Goal: Answer question/provide support

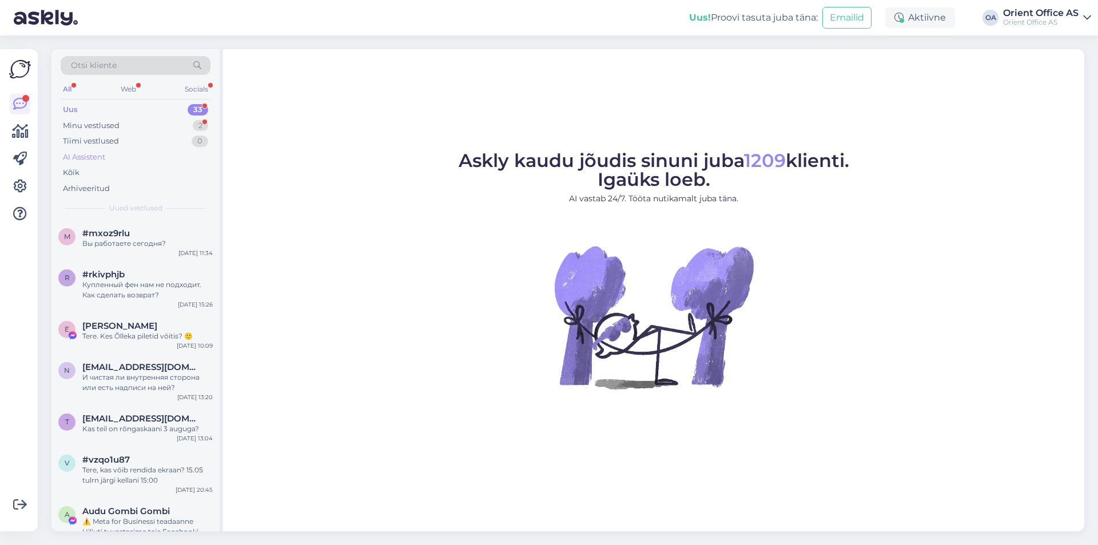
click at [104, 164] on div "AI Assistent" at bounding box center [136, 157] width 150 height 16
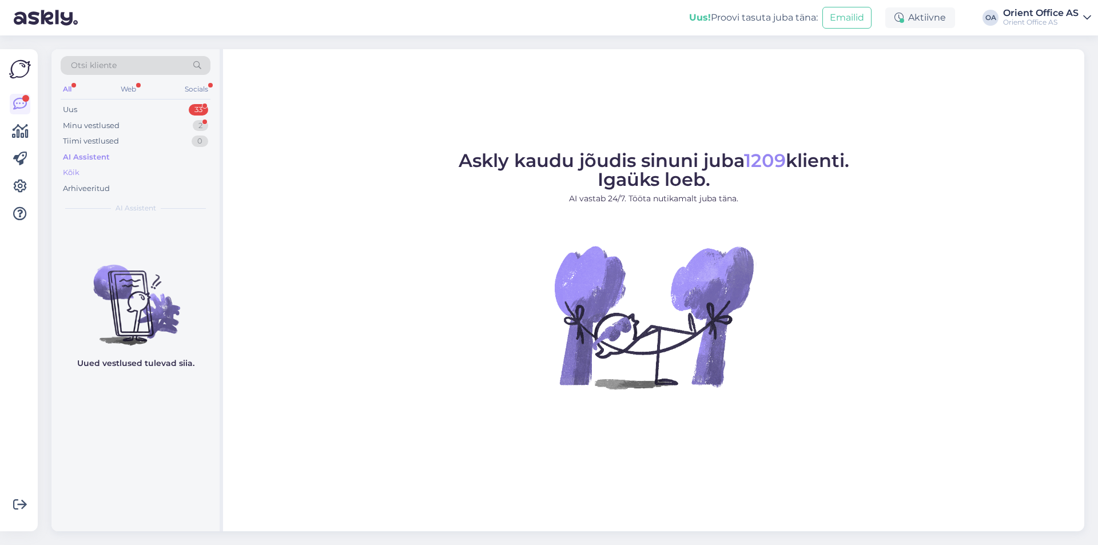
click at [114, 175] on div "Kõik" at bounding box center [136, 173] width 150 height 16
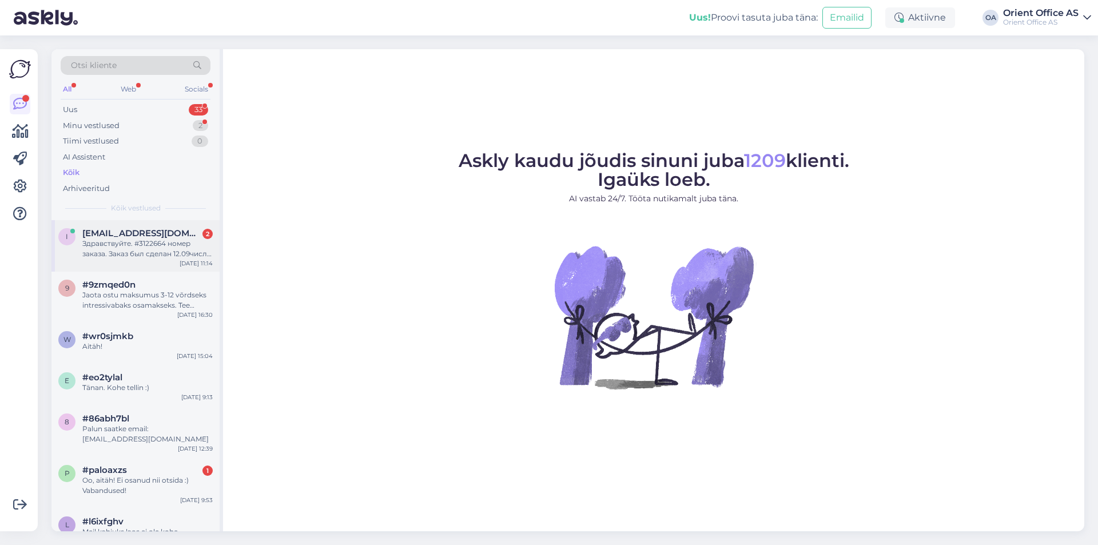
click at [203, 257] on div "Здравствуйте. #3122664 номер заказа. Заказ был сделан 12.09числа , сегодня 21.0…" at bounding box center [147, 248] width 130 height 21
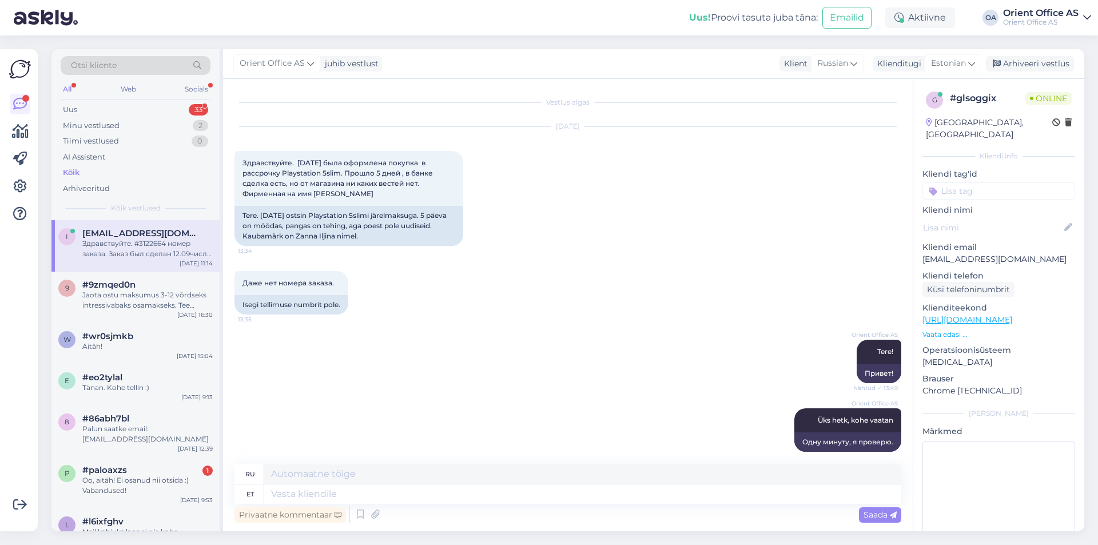
scroll to position [1685, 0]
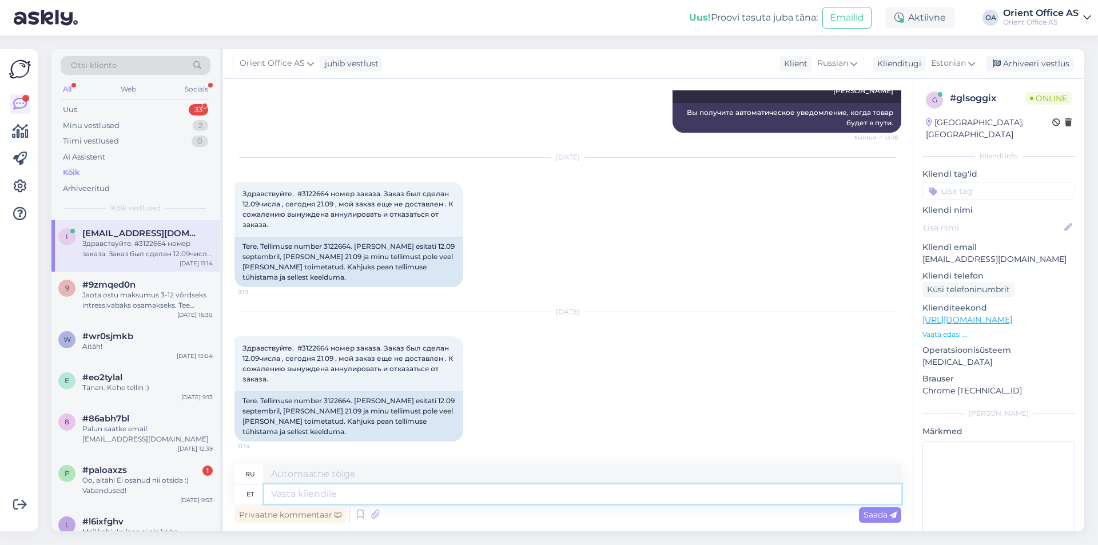
drag, startPoint x: 488, startPoint y: 487, endPoint x: 465, endPoint y: 476, distance: 25.6
click at [488, 487] on textarea at bounding box center [582, 493] width 637 height 19
type textarea "Tere!"
type textarea "Привет!"
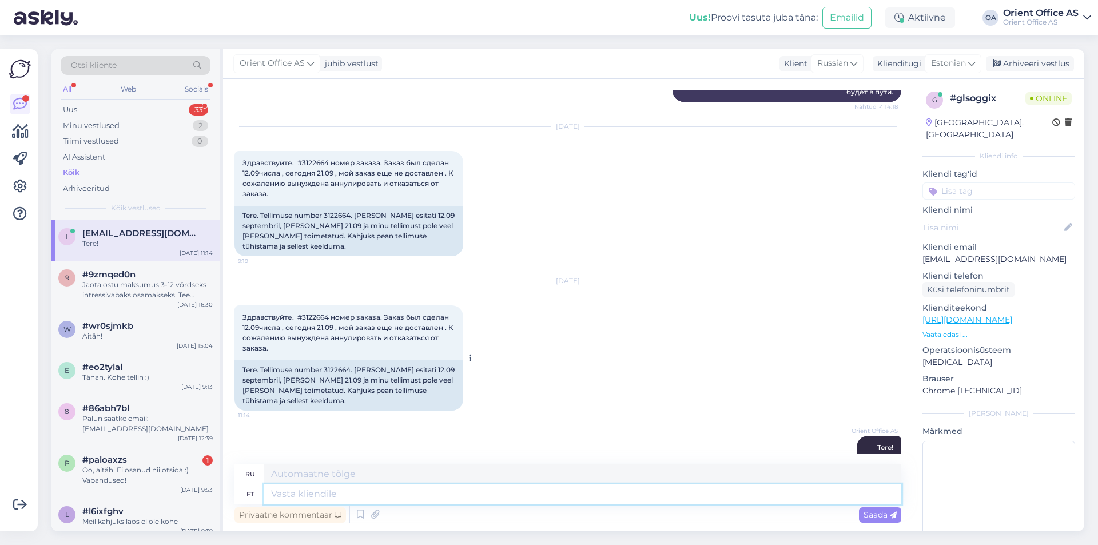
scroll to position [1753, 0]
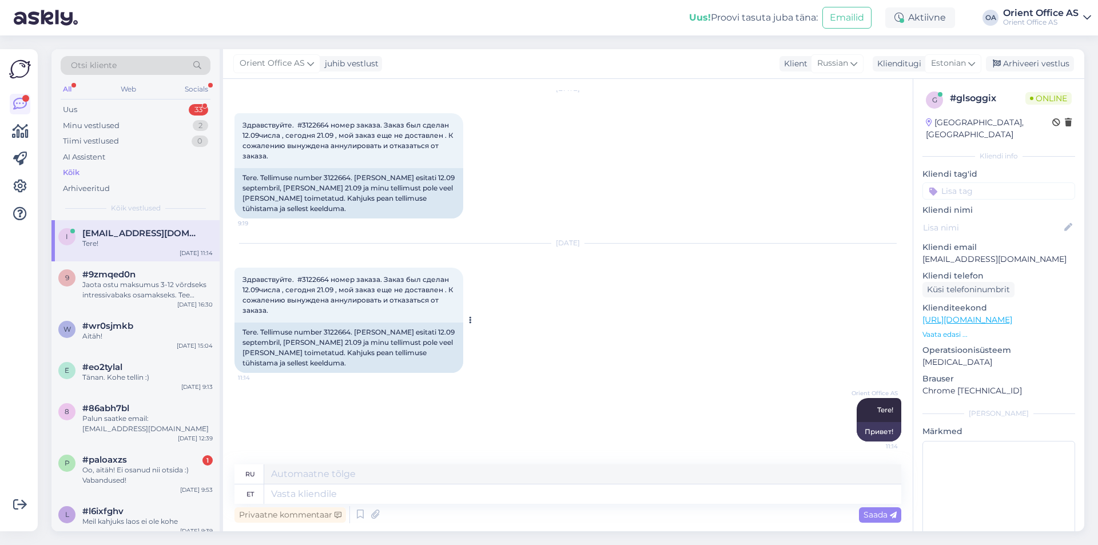
click at [340, 329] on div "Tere. Tellimuse number 3122664. [PERSON_NAME] esitati 12.09 septembril, [PERSON…" at bounding box center [348, 348] width 229 height 50
copy div "3122664"
click at [363, 496] on textarea at bounding box center [582, 493] width 637 height 19
type textarea "Kaup on"
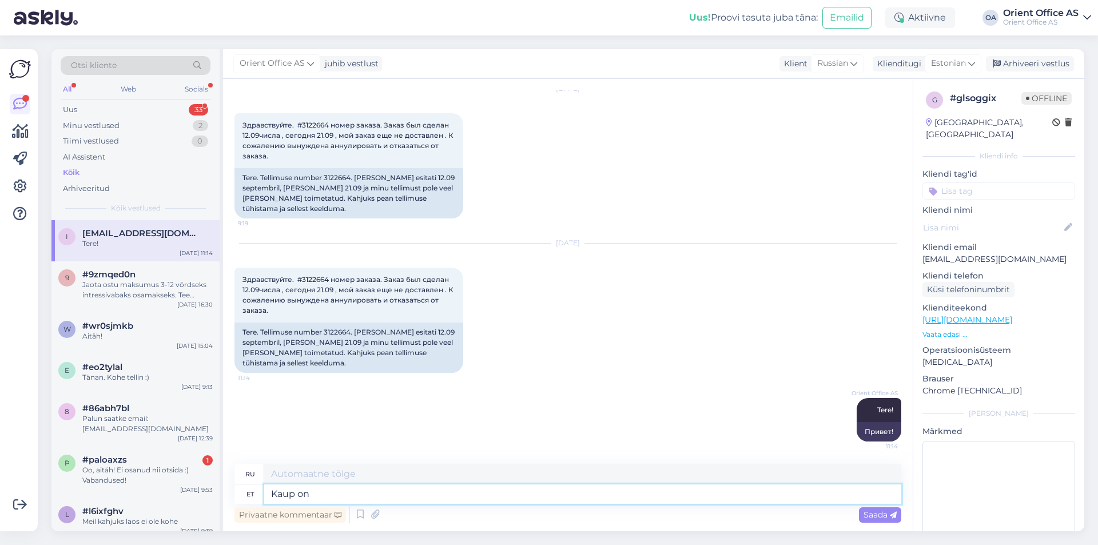
type textarea "Товары"
type textarea "[PERSON_NAME] on koh"
type textarea "Товары есть"
type textarea "[PERSON_NAME] on [PERSON_NAME]"
type textarea "Товар прибыл."
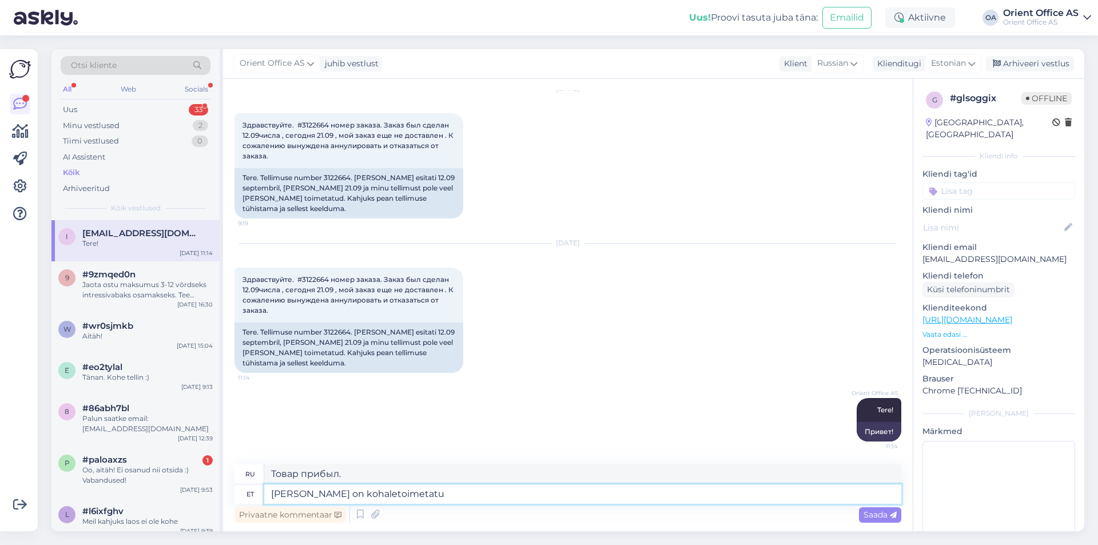
type textarea "[PERSON_NAME] on kohaletoimetatud"
type textarea "Товар доставлен."
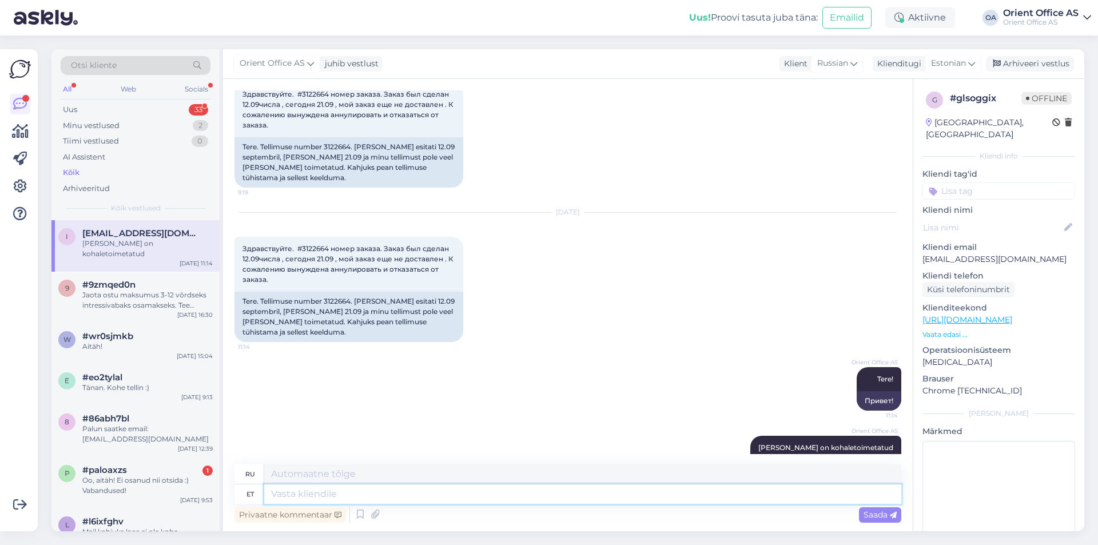
scroll to position [1822, 0]
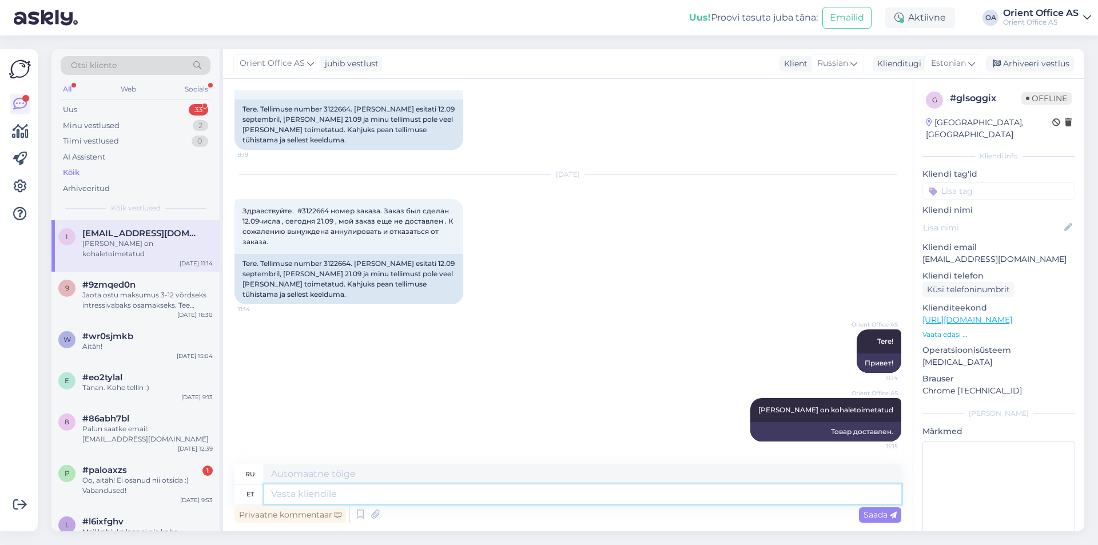
paste textarea "[URL][DOMAIN_NAME]"
type textarea "[URL][DOMAIN_NAME]"
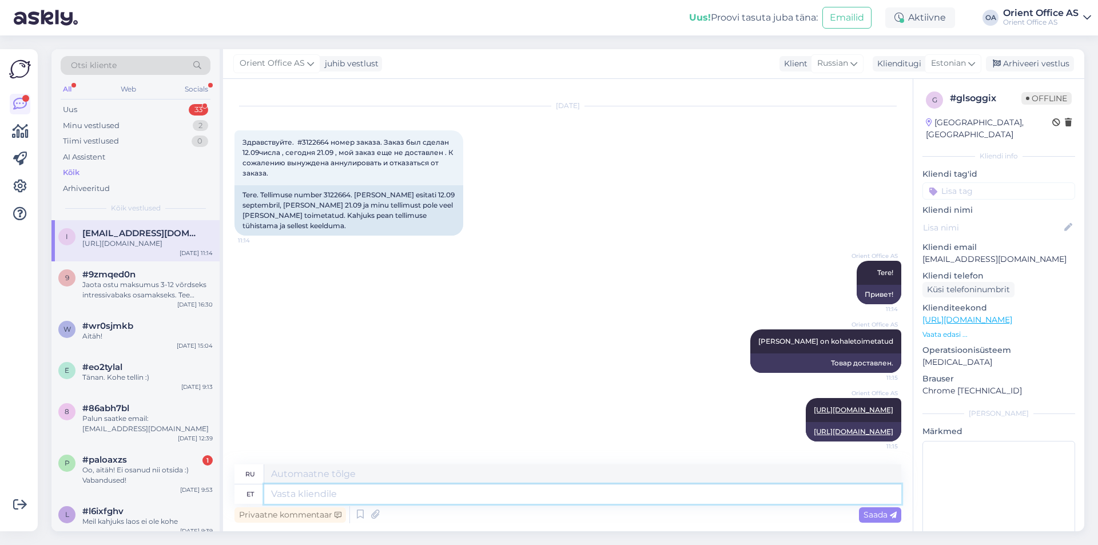
click at [432, 494] on textarea at bounding box center [582, 493] width 637 height 19
paste textarea "[PERSON_NAME]"
type textarea "[PERSON_NAME]"
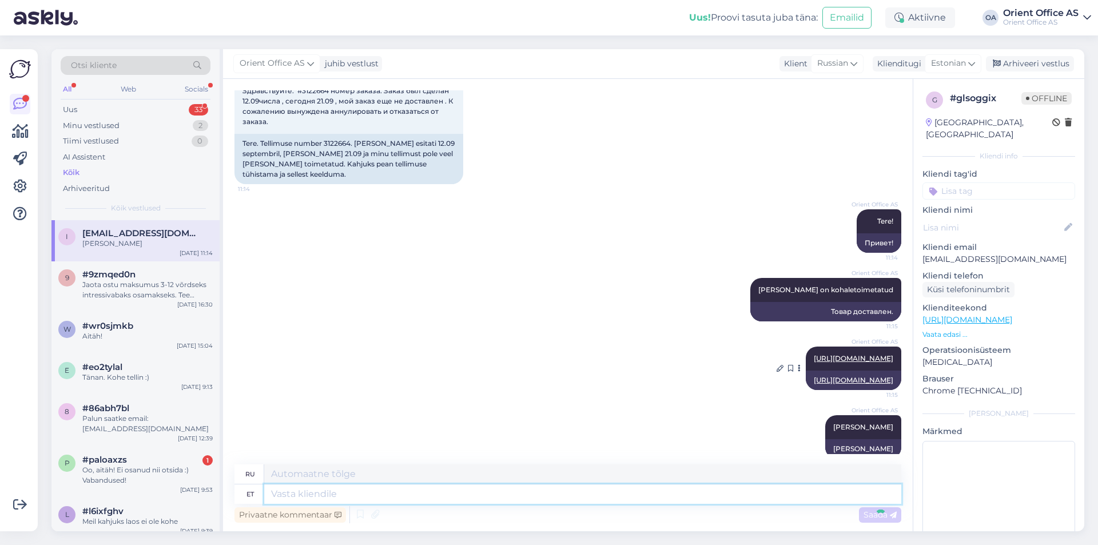
scroll to position [1980, 0]
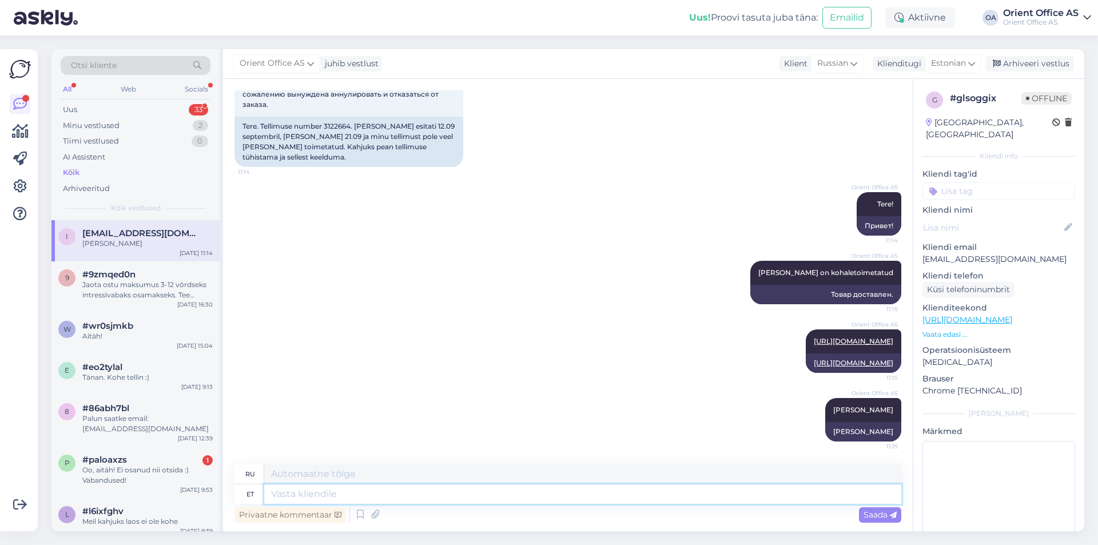
click at [342, 486] on textarea at bounding box center [582, 493] width 637 height 19
type textarea "+372"
paste textarea "56970771"
type textarea "[PHONE_NUMBER]"
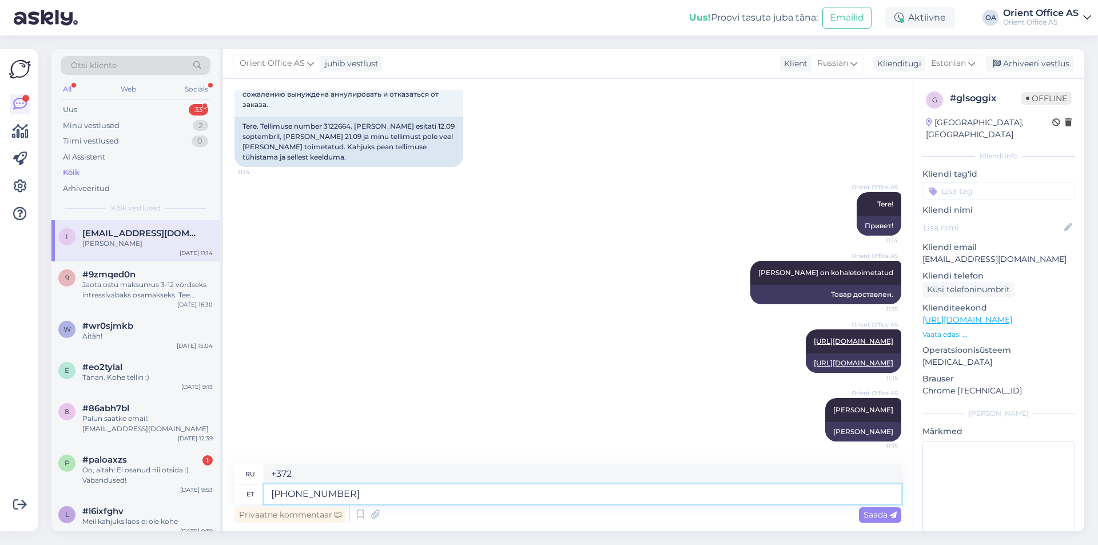
type textarea "[PHONE_NUMBER]"
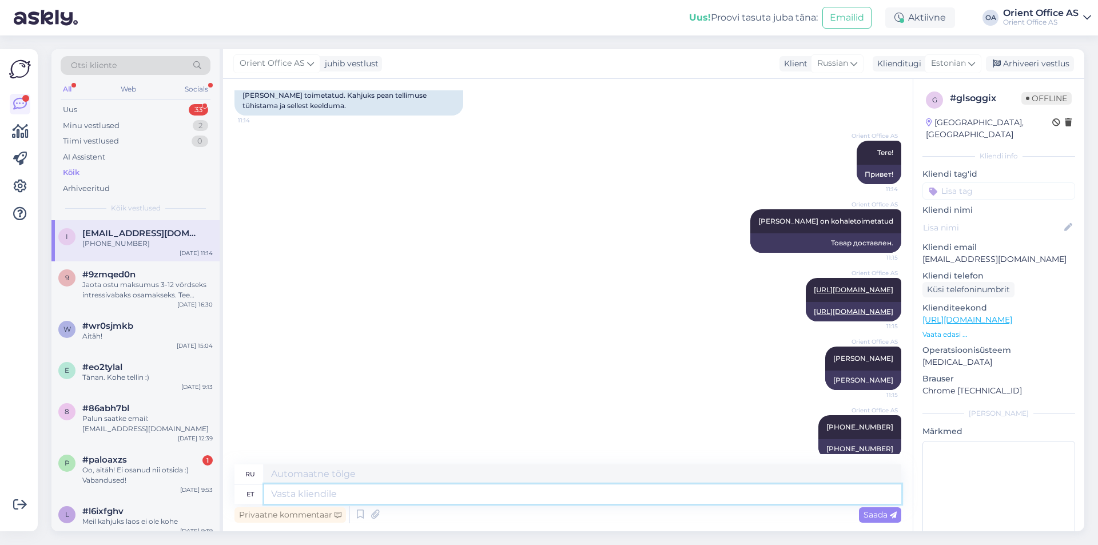
scroll to position [2049, 0]
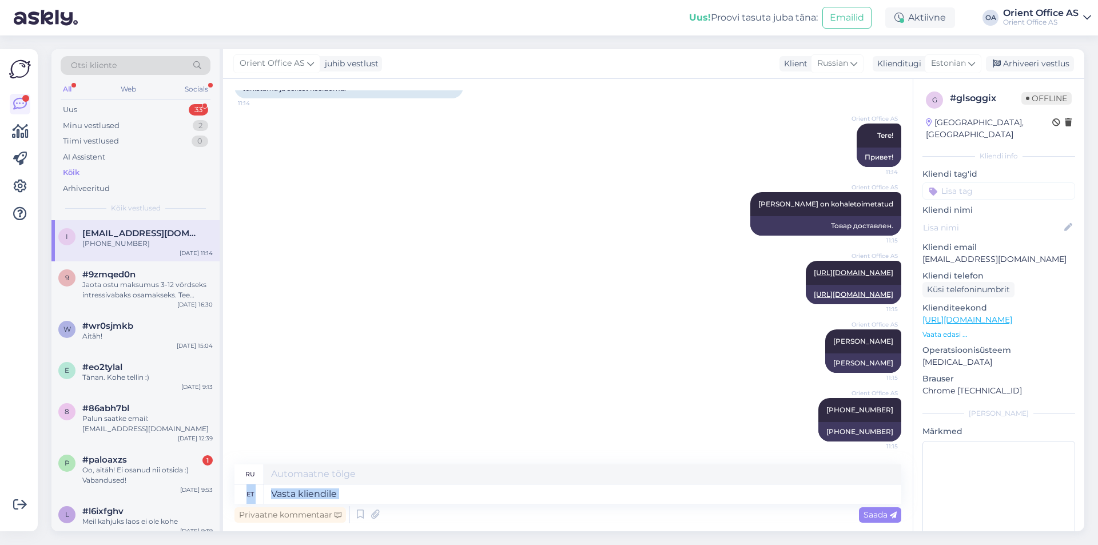
click at [344, 496] on div "ru et Privaatne kommentaar Saada" at bounding box center [567, 494] width 667 height 61
click at [343, 492] on textarea at bounding box center [582, 493] width 637 height 19
paste textarea "[EMAIL_ADDRESS][DOMAIN_NAME]"
type textarea "[EMAIL_ADDRESS][DOMAIN_NAME]"
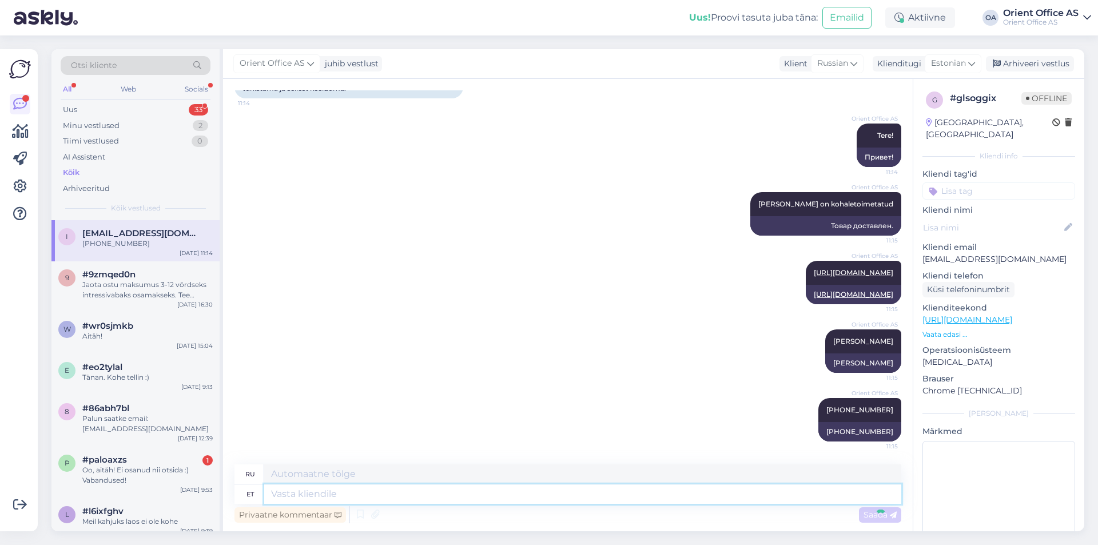
scroll to position [2117, 0]
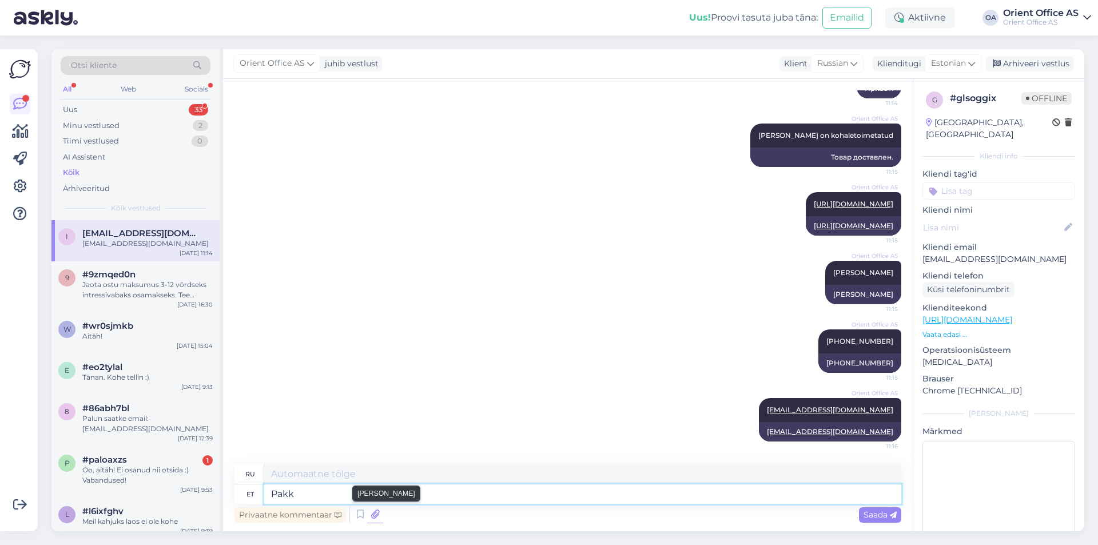
type textarea "Pakk o"
type textarea "Упаковка"
type textarea "Pakk on pa"
type textarea "Пакет есть"
type textarea "Pakk on pakiautomaadist vä"
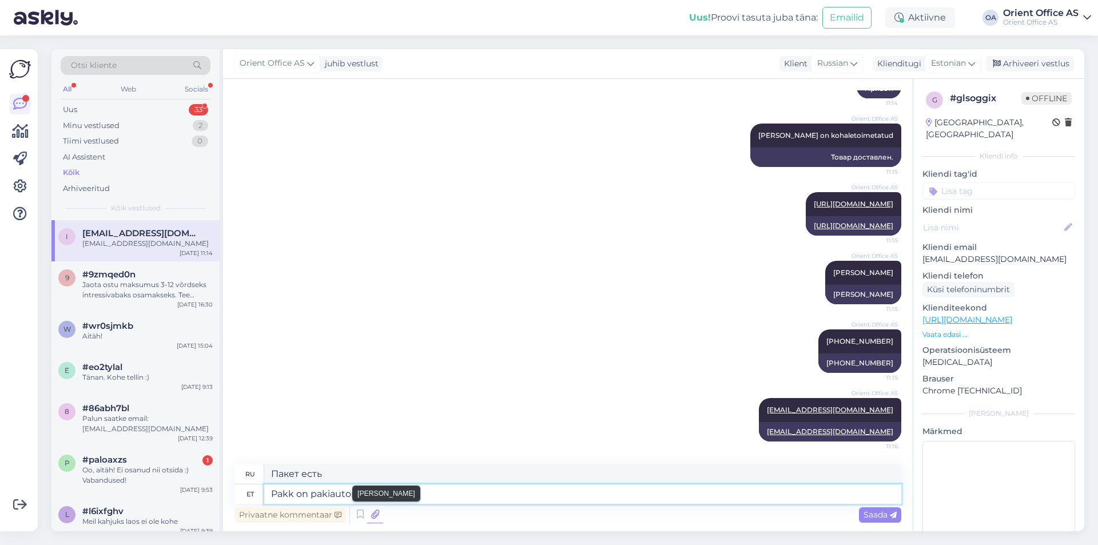
type textarea "Посылка из пакомата."
type textarea "Pakk on pakiautomaadist välja võ"
type textarea "Посылка извлечена из пакомата."
type textarea "Pakk on pakiautomaadist välja võetud Teie po"
type textarea "Посылка извлечена из пакомата. Ваш"
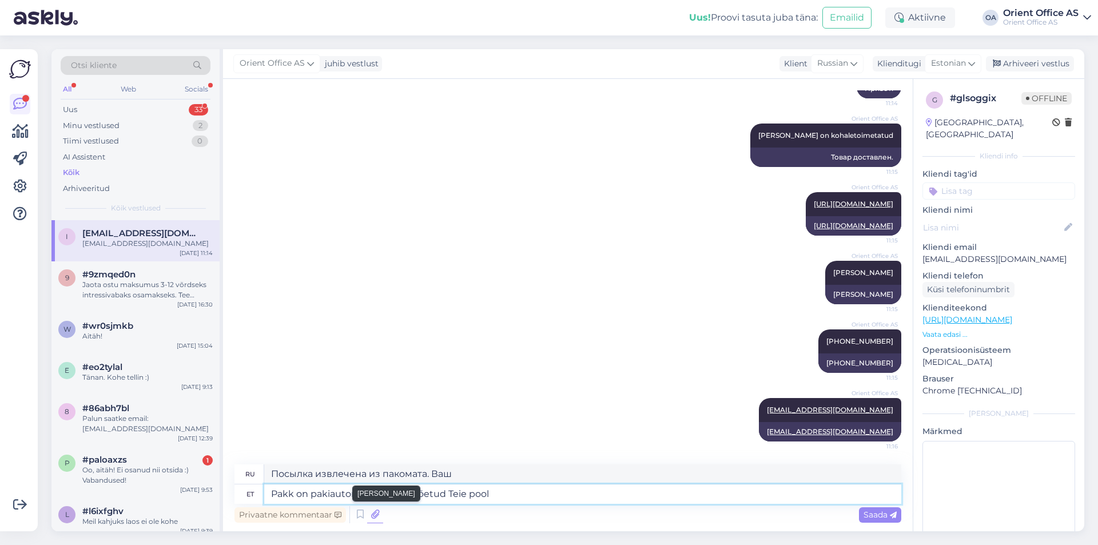
type textarea "Pakk on pakiautomaadist välja võetud Teie poolt"
type textarea "Посылка была вами извлечена из пакомата."
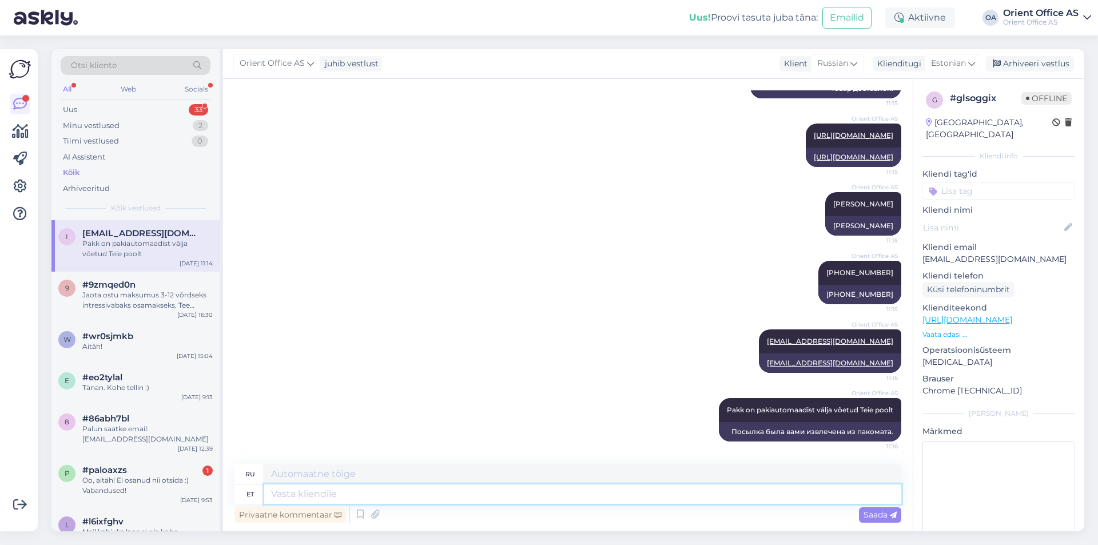
paste textarea "Aвтомат Omniva, [PERSON_NAME][GEOGRAPHIC_DATA], [GEOGRAPHIC_DATA], [GEOGRAPHIC_…"
type textarea "Aвтомат Omniva, [PERSON_NAME][GEOGRAPHIC_DATA], [GEOGRAPHIC_DATA], [GEOGRAPHIC_…"
type textarea "[PERSON_NAME], [PERSON_NAME], [GEOGRAPHIC_DATA], Таллинн Пакомат Linnamäe Maxim…"
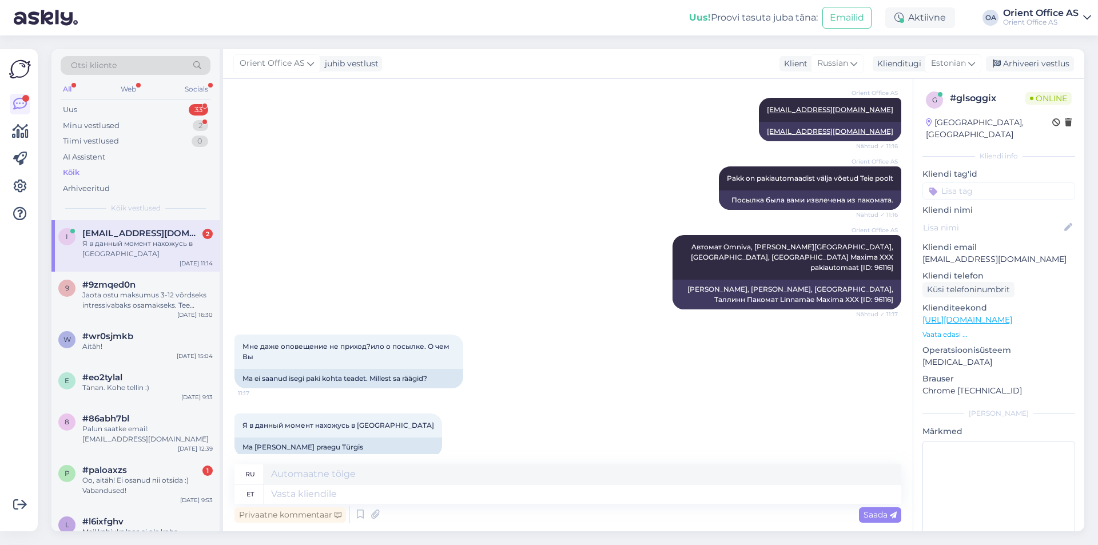
scroll to position [2423, 0]
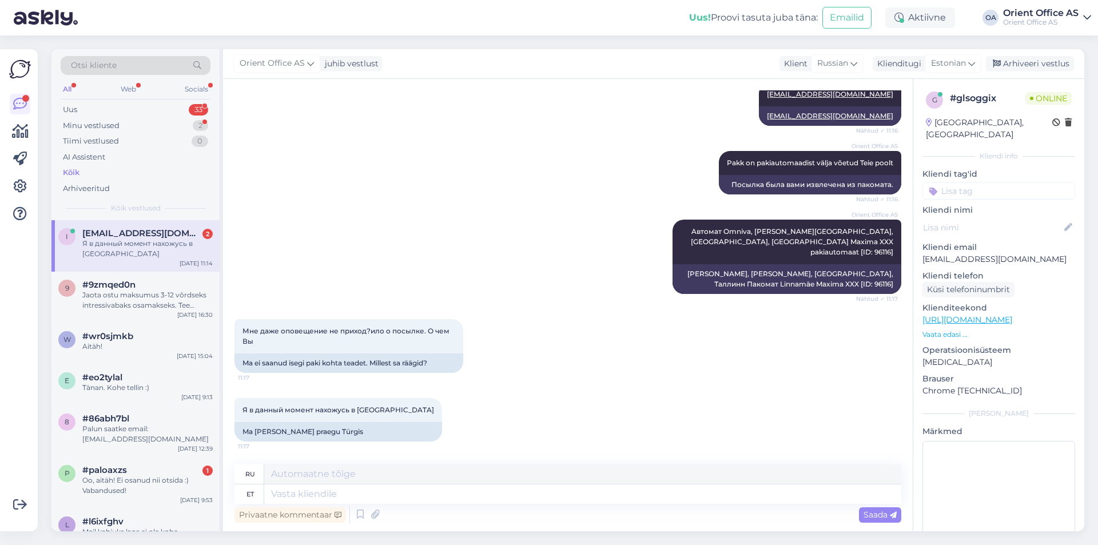
click at [495, 408] on div "Я в данный момент нахожусь в [GEOGRAPHIC_DATA] 11:17 Ma [PERSON_NAME] praegu [G…" at bounding box center [567, 419] width 667 height 69
click at [438, 469] on textarea at bounding box center [582, 473] width 637 height 19
click at [428, 502] on textarea at bounding box center [582, 493] width 637 height 19
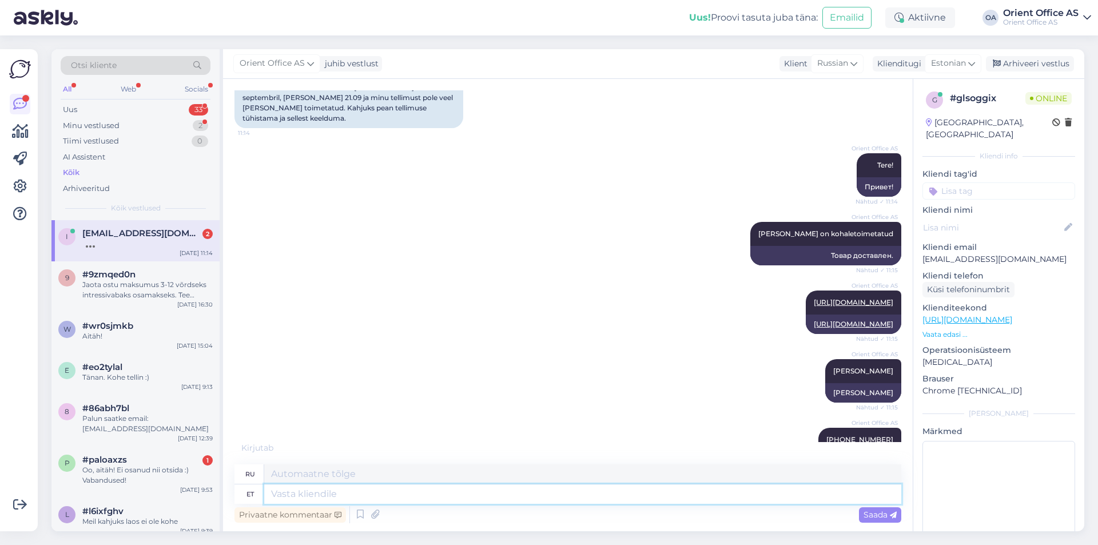
scroll to position [1965, 0]
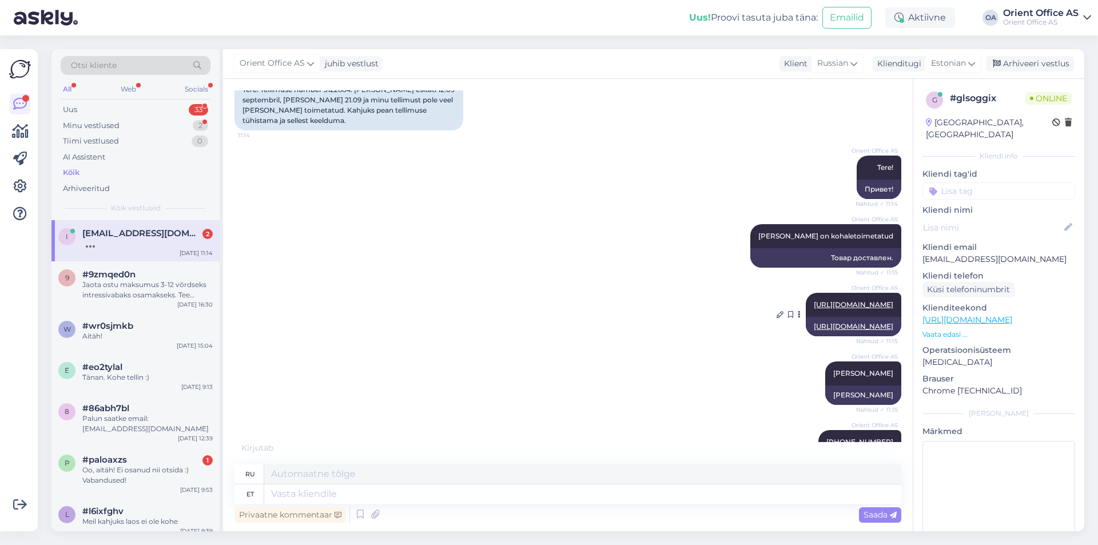
click at [814, 331] on link "[URL][DOMAIN_NAME]" at bounding box center [853, 326] width 79 height 9
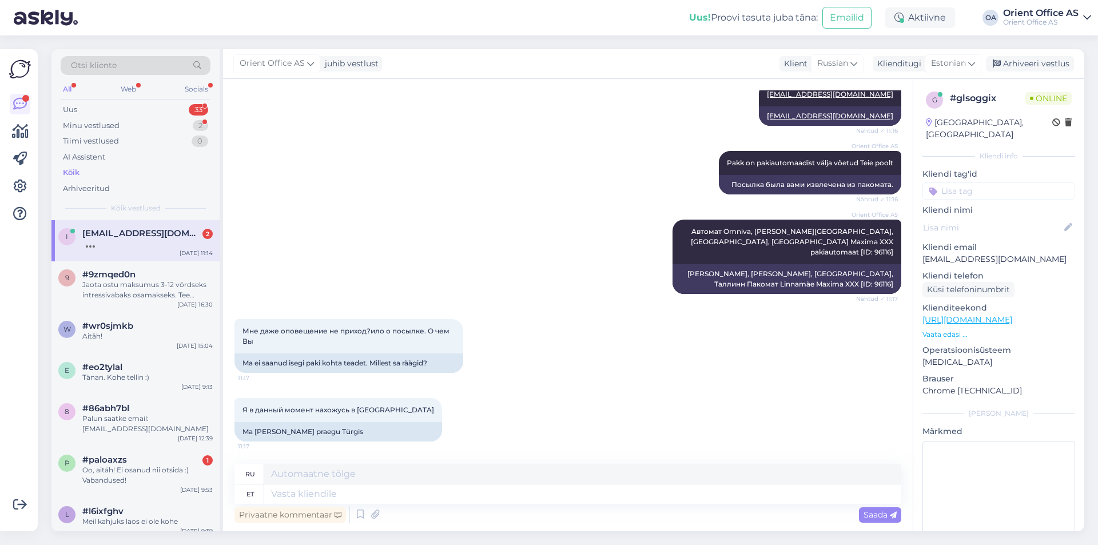
scroll to position [2423, 0]
click at [332, 493] on textarea at bounding box center [582, 493] width 637 height 19
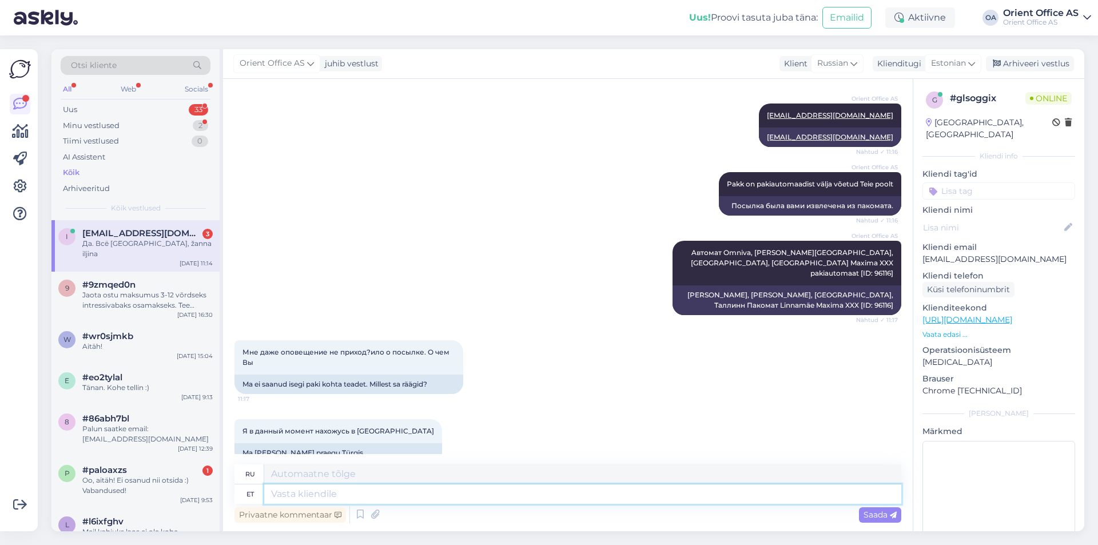
scroll to position [2262, 0]
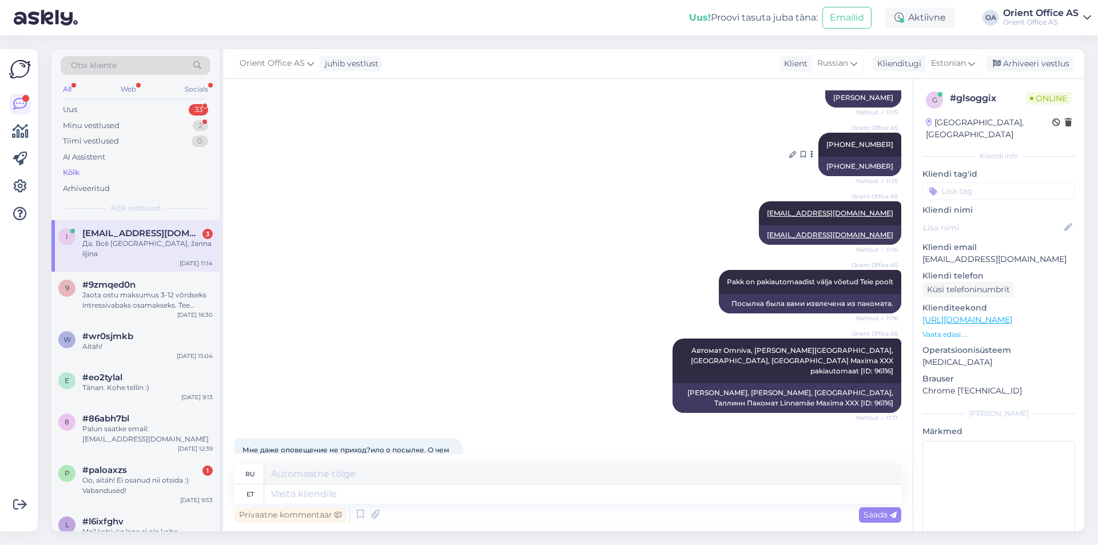
click at [866, 176] on div "[PHONE_NUMBER]" at bounding box center [859, 166] width 83 height 19
copy div "[PHONE_NUMBER]"
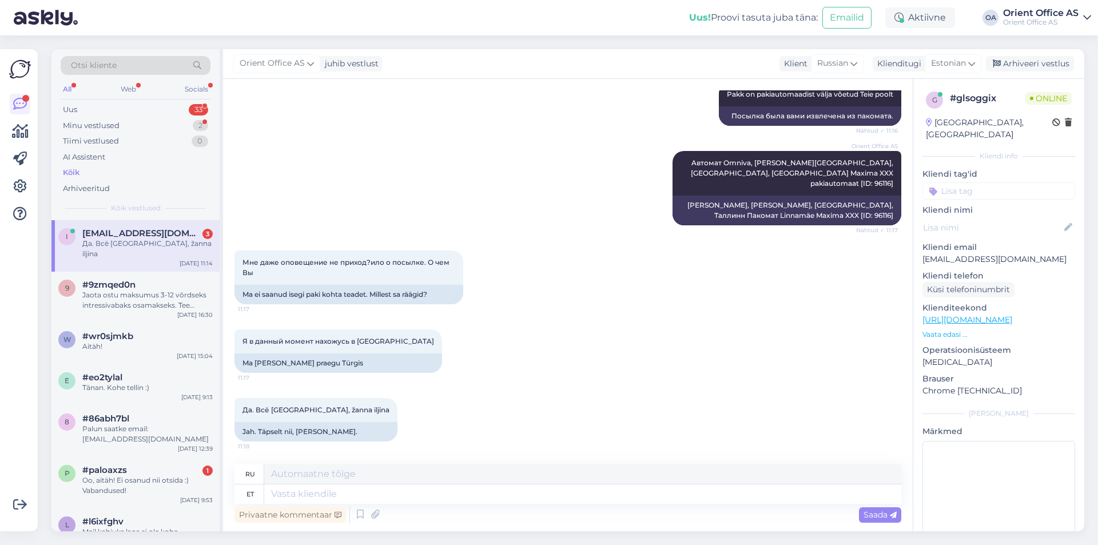
scroll to position [2491, 0]
click at [301, 487] on textarea at bounding box center [582, 493] width 637 height 19
paste textarea "[PHONE_NUMBER]"
type textarea "[PHONE_NUMBER]"
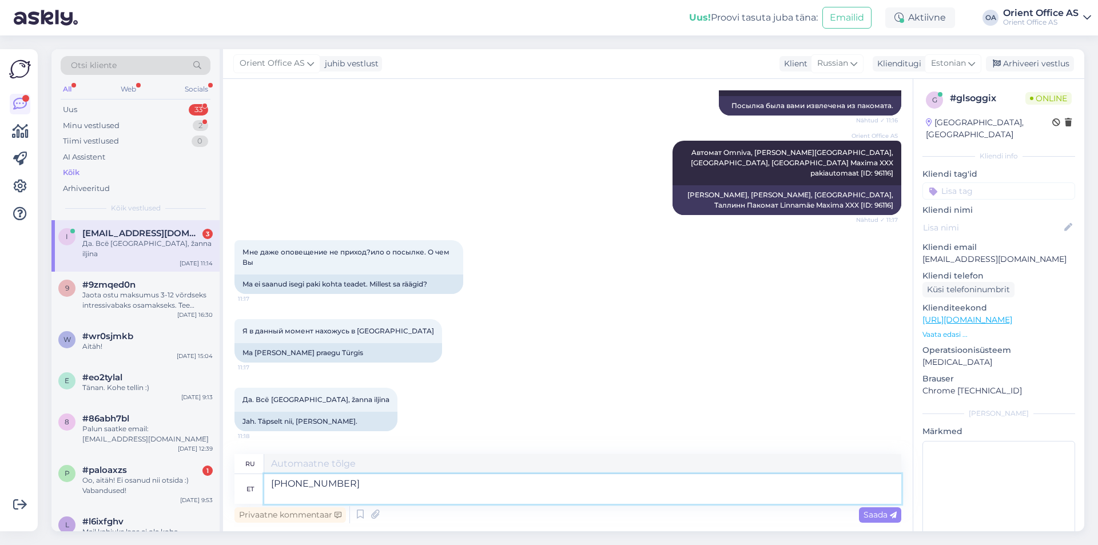
type textarea "[PHONE_NUMBER]"
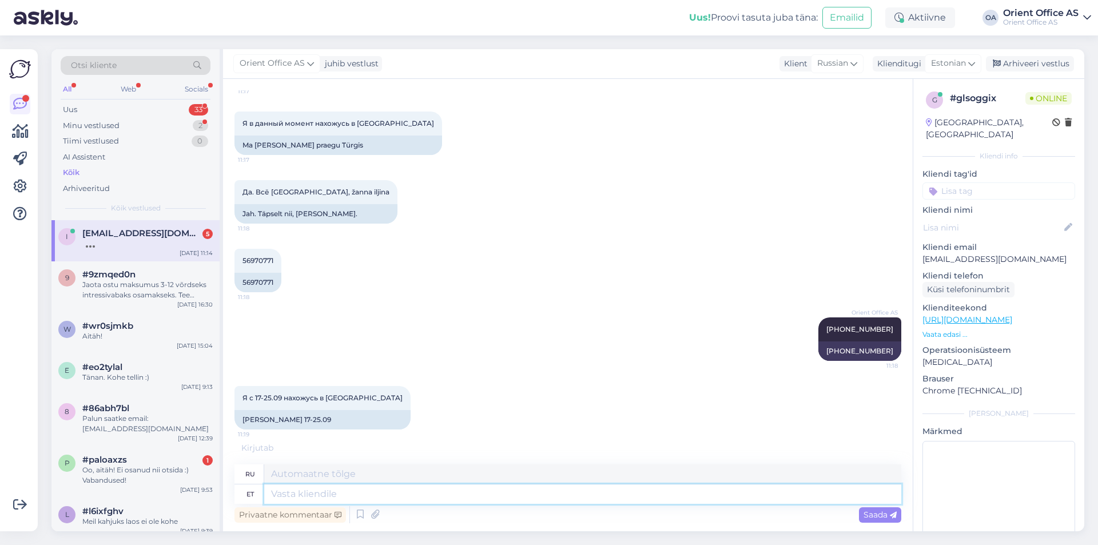
scroll to position [2709, 0]
click at [325, 495] on textarea at bounding box center [582, 493] width 637 height 19
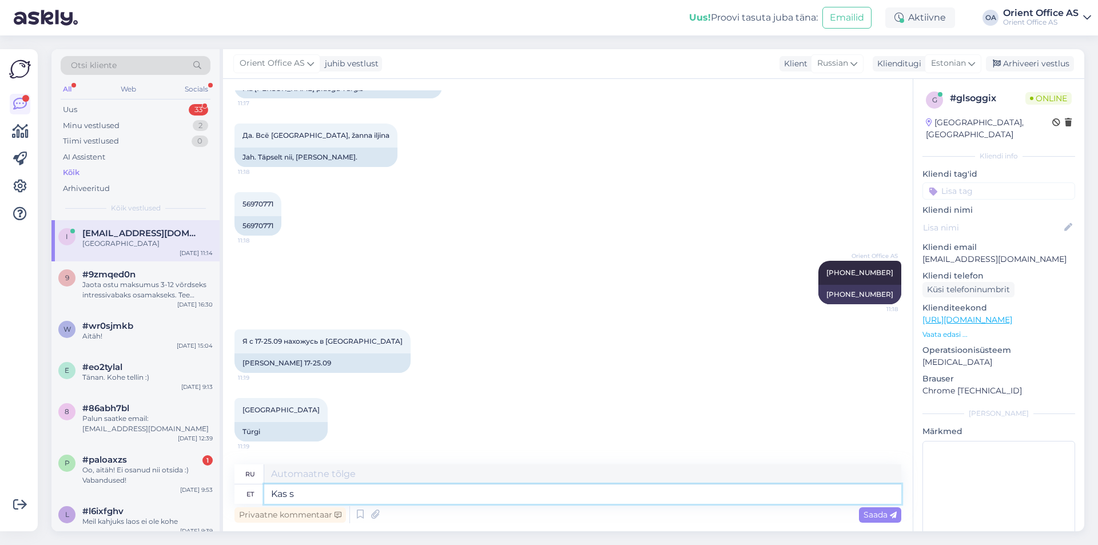
type textarea "Kas se"
type textarea "Является"
type textarea "Kas see o"
type textarea "Это"
type textarea "Kas see on k"
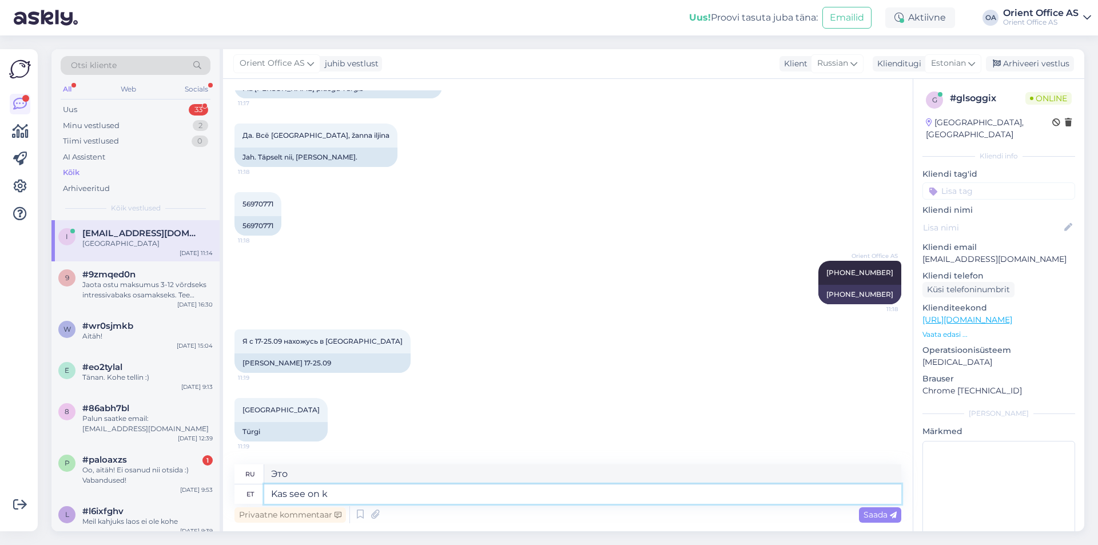
type textarea "Это?"
type textarea "Kas see on korrektne nu"
type textarea "Это верно?"
type textarea "Kas see on korrektne number?"
type textarea "Это правильный номер?"
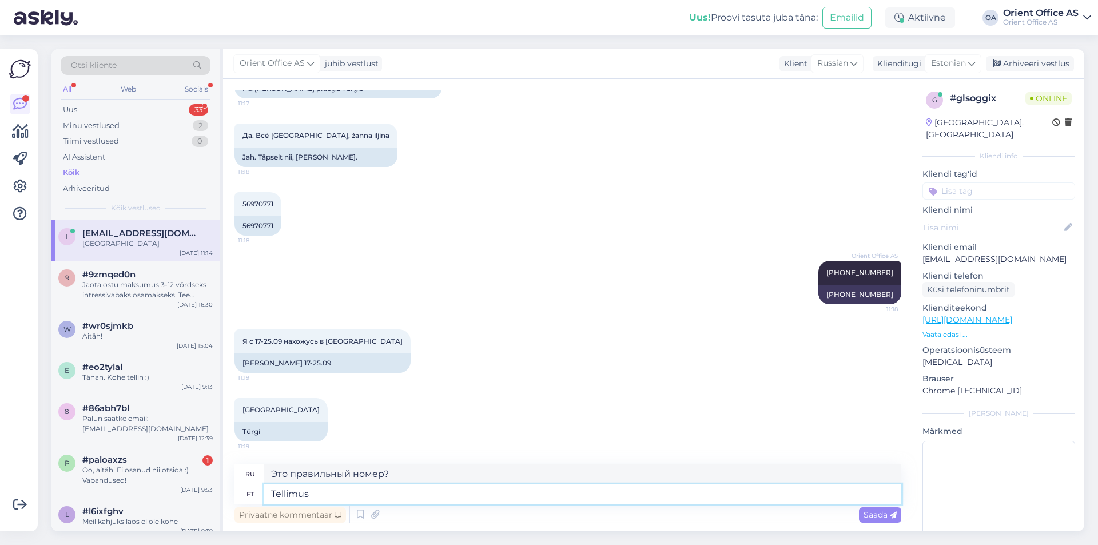
type textarea "Tellimus o"
type textarea "Заказ"
type textarea "Tellimus on"
type textarea "Порядок такой:"
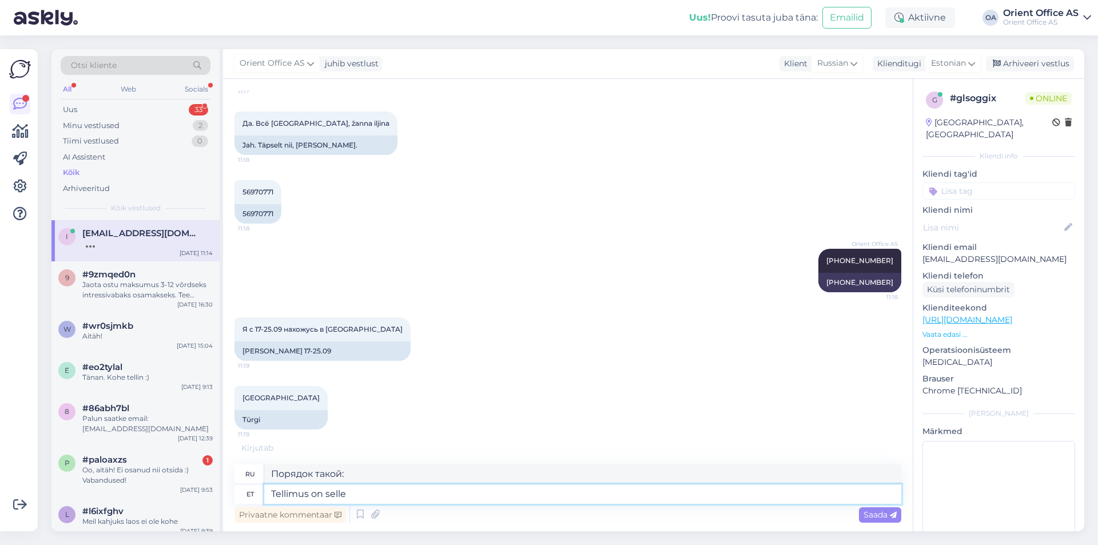
scroll to position [2778, 0]
type textarea "T"
type textarea "Порядок такой"
type textarea "S"
click at [857, 284] on div "[PHONE_NUMBER]" at bounding box center [859, 282] width 83 height 19
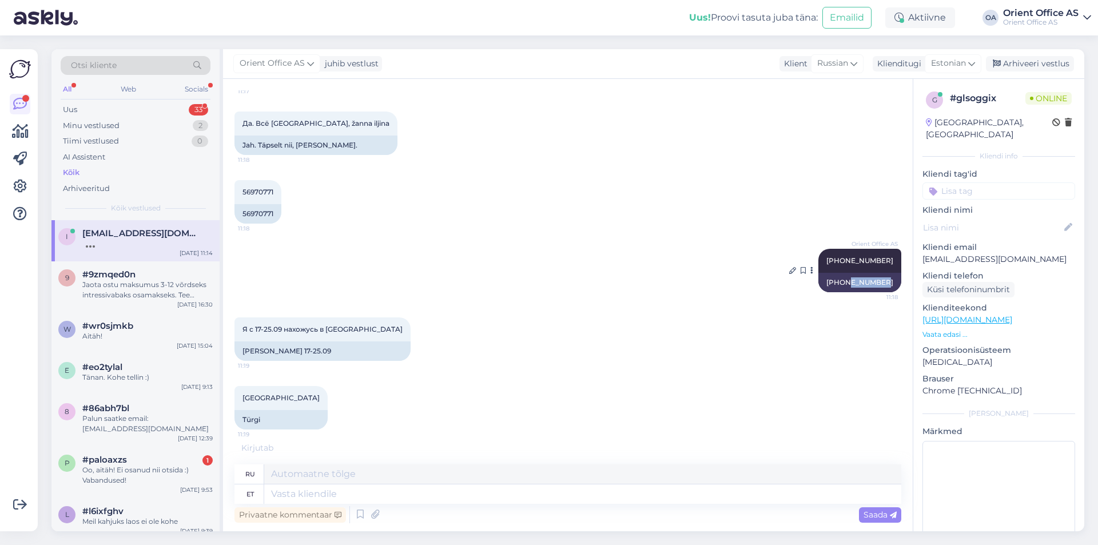
click at [857, 284] on div "[PHONE_NUMBER]" at bounding box center [859, 282] width 83 height 19
copy div "[PHONE_NUMBER]"
click at [353, 492] on textarea at bounding box center [582, 493] width 637 height 19
paste textarea "[PHONE_NUMBER]"
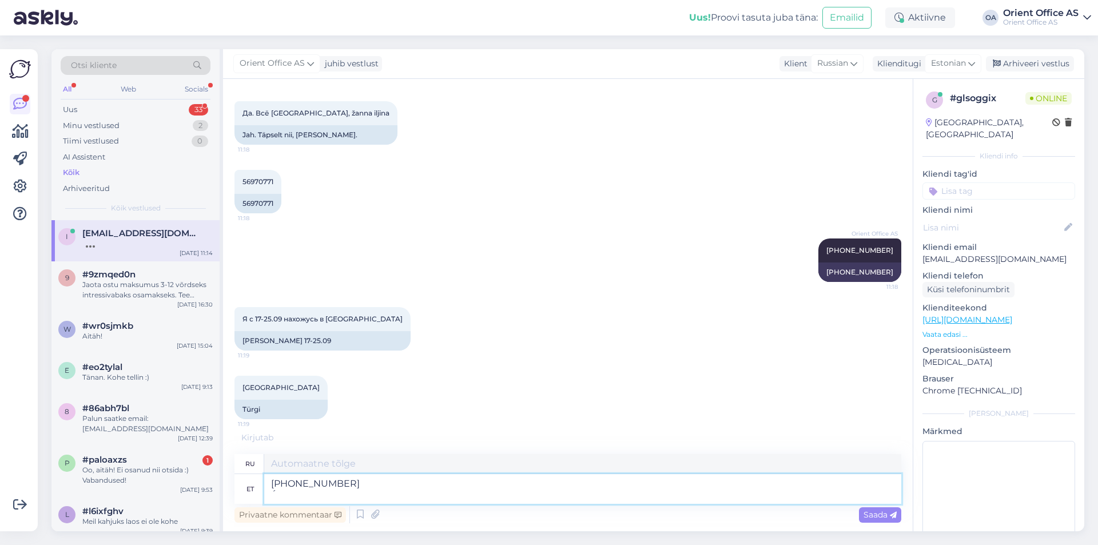
type textarea "[PHONE_NUMBER]"
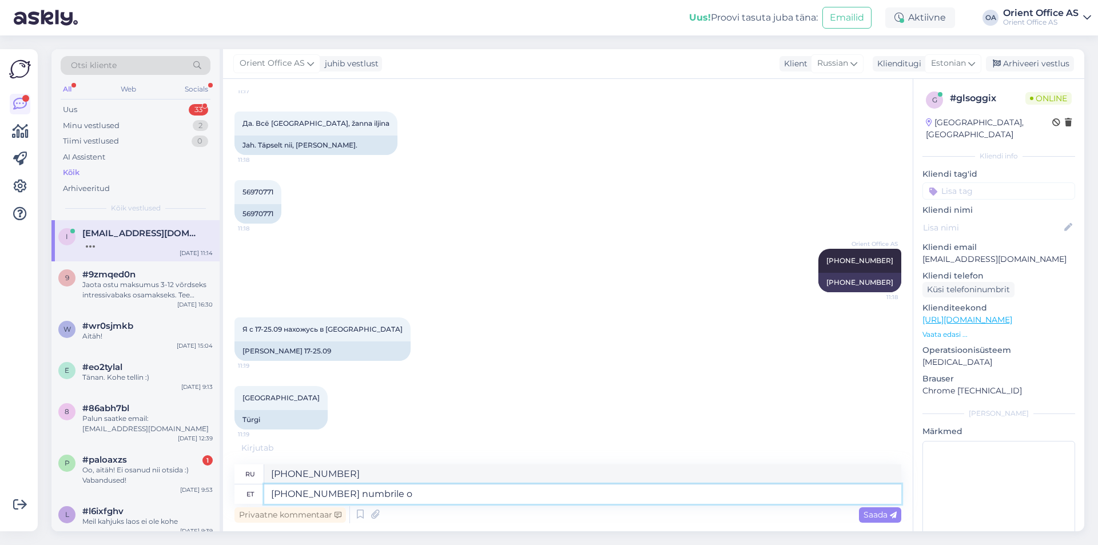
type textarea "[PHONE_NUMBER] numbrile on"
type textarea "номер [PHONE_NUMBER]"
type textarea "[PHONE_NUMBER] numbrile on toi"
type textarea "[PHONE_NUMBER] это"
type textarea "[PHONE_NUMBER] numbrile on toimeta"
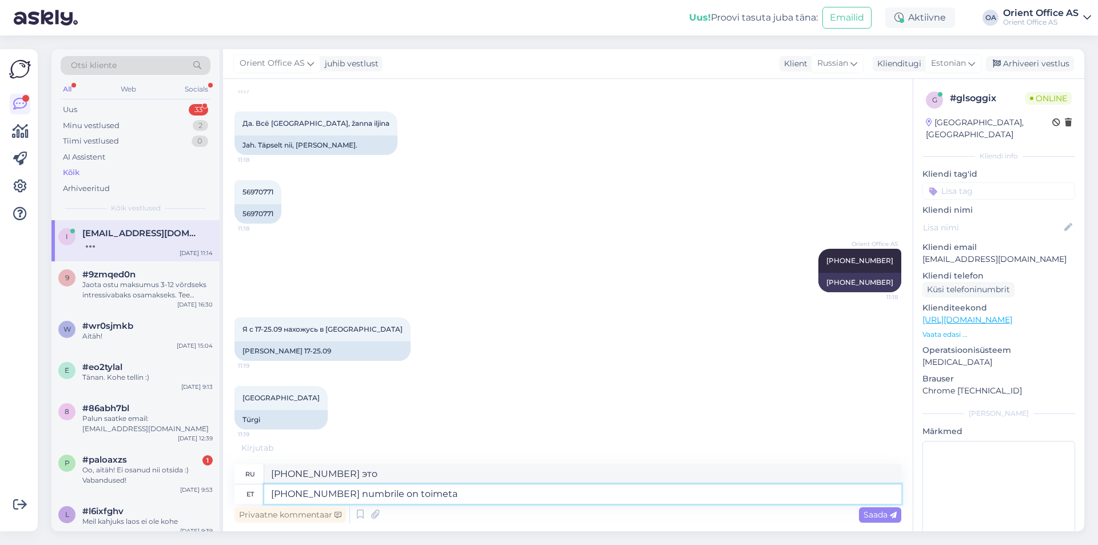
type textarea "Номер [PHONE_NUMBER] доступен."
type textarea "[PHONE_NUMBER] numbrile on toimetatud,"
type textarea "[PHONE_NUMBER] был доставлен"
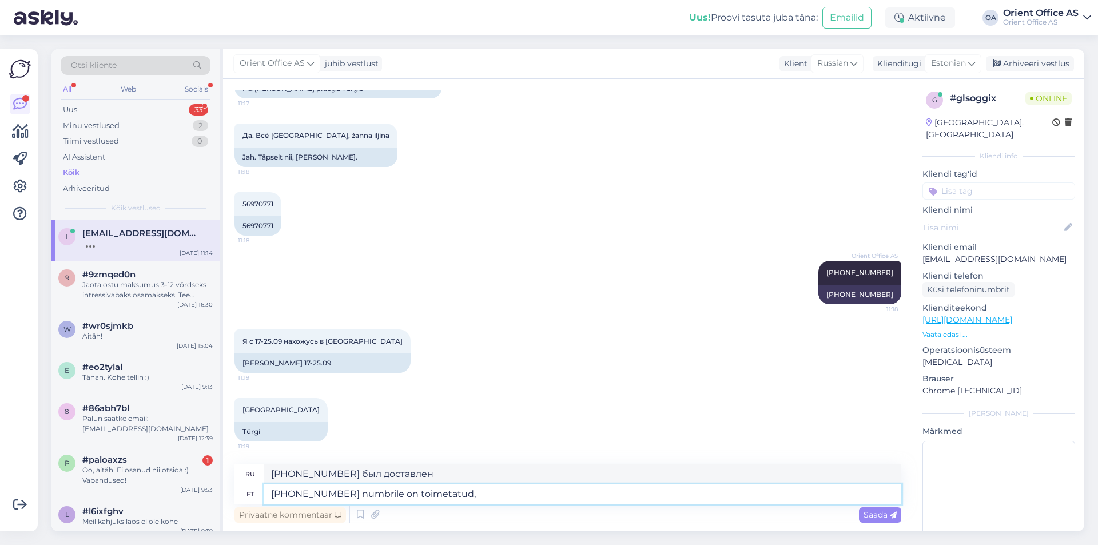
scroll to position [2766, 0]
type textarea "[PHONE_NUMBER] numbrile on toimetatud, s"
type textarea "Номер [PHONE_NUMBER] доставлен,"
type textarea "[PHONE_NUMBER] numbrile on toimetatud, seal pea"
type textarea "Номер [PHONE_NUMBER] был доставлен, есть"
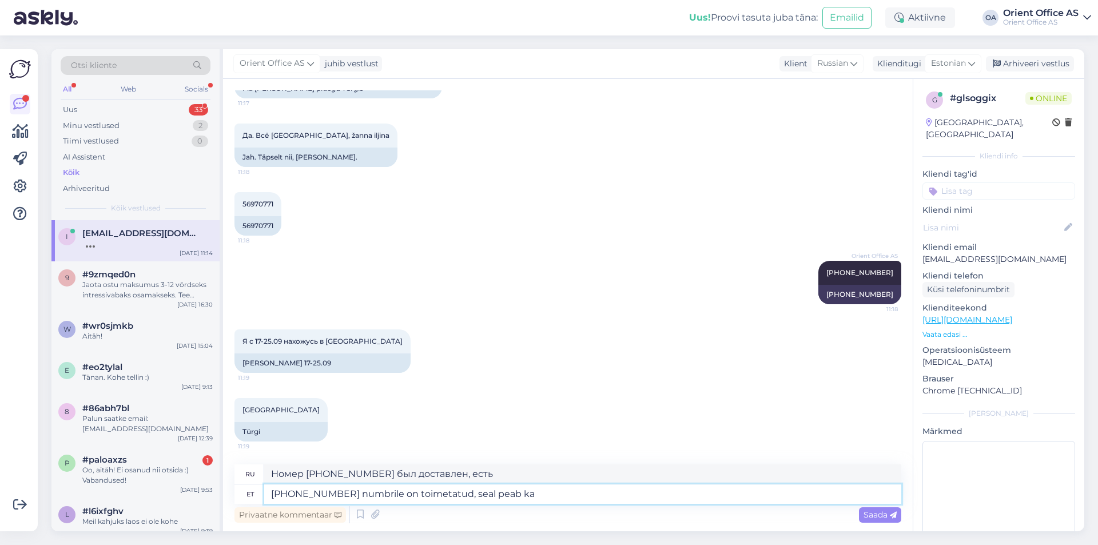
type textarea "[PHONE_NUMBER] numbrile on toimetatud, seal peab ka o"
type textarea "[PHONE_NUMBER] был доставлен, там вы должны"
type textarea "[PHONE_NUMBER] numbrile on toimetatud, seal peab ka olema"
type textarea "[PHONE_NUMBER] доставлено, там вам также необходимо"
type textarea "[PHONE_NUMBER] numbrile on toimetatud, seal peab ka olema k"
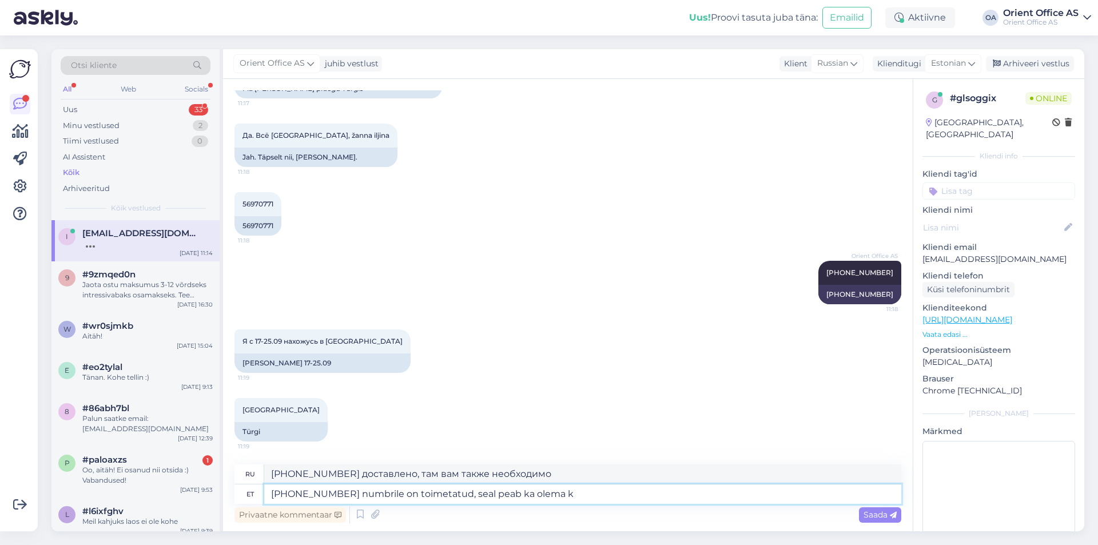
type textarea "Номер [PHONE_NUMBER] доставлен, он также должен быть там."
type textarea "[PHONE_NUMBER] numbrile on toimetatud, seal peab ka olema kood"
type textarea "Номер [PHONE_NUMBER] доставлен, там также должен быть код."
type textarea "[PHONE_NUMBER] numbrile on toimetatud, seal peab ka olema kood saadetud"
type textarea "Номер [PHONE_NUMBER] доставлен, код также необходимо отправить туда."
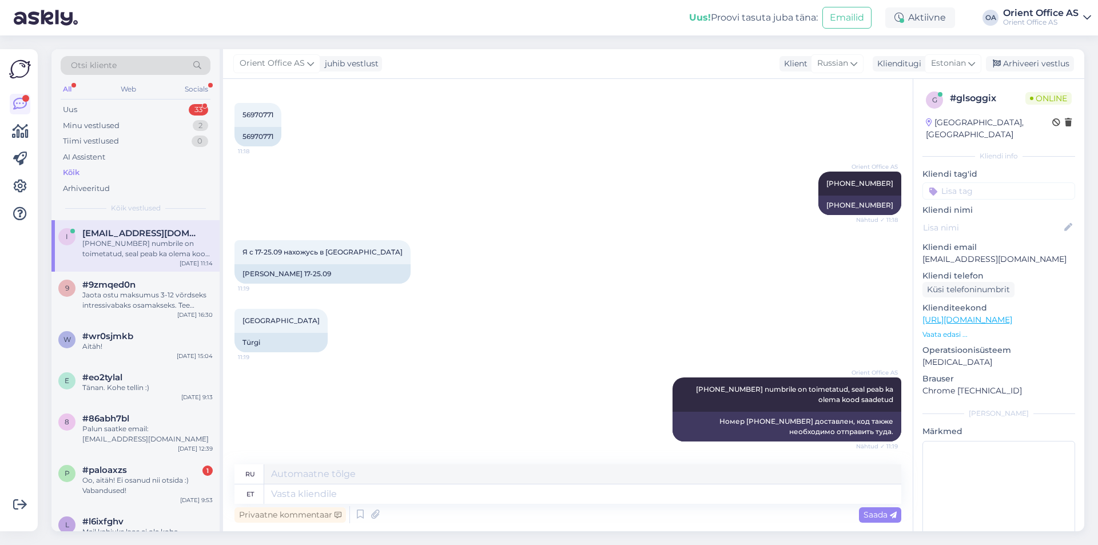
scroll to position [2954, 0]
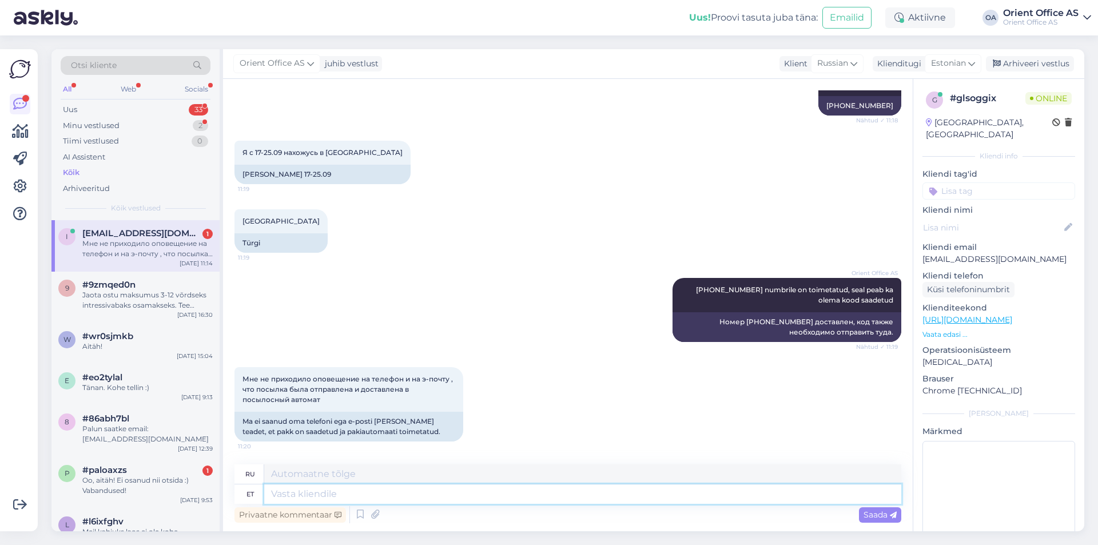
drag, startPoint x: 346, startPoint y: 490, endPoint x: 352, endPoint y: 495, distance: 8.1
click at [345, 490] on textarea at bounding box center [582, 493] width 637 height 19
type textarea "Saadme k"
type textarea "Мы можем"
type textarea "Saadame ko"
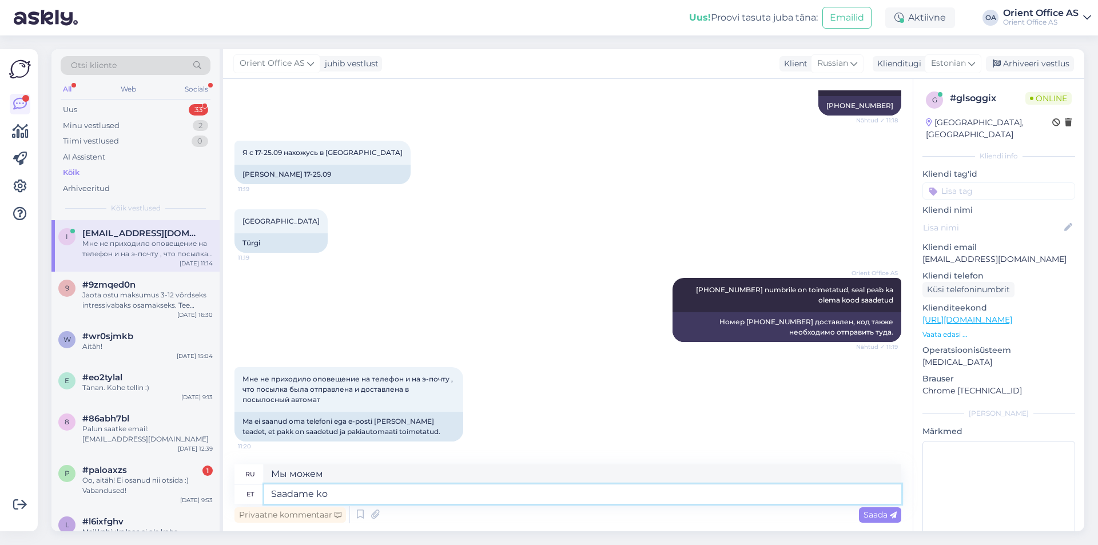
type textarea "Мы отправляем"
type textarea "Saadame kohe pä"
type textarea "Мы отправим немедленно"
type textarea "Saadame kohe päringu O"
type textarea "Мы немедленно отправим запрос."
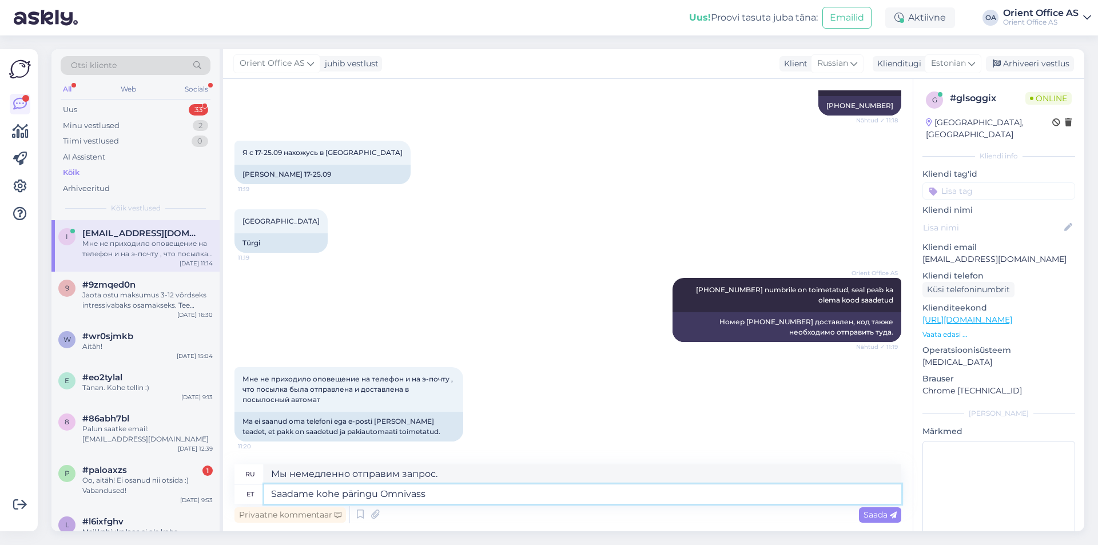
type textarea "Saadame kohe päringu Omnivasse"
type textarea "Мы немедленно отправим запрос в [GEOGRAPHIC_DATA]."
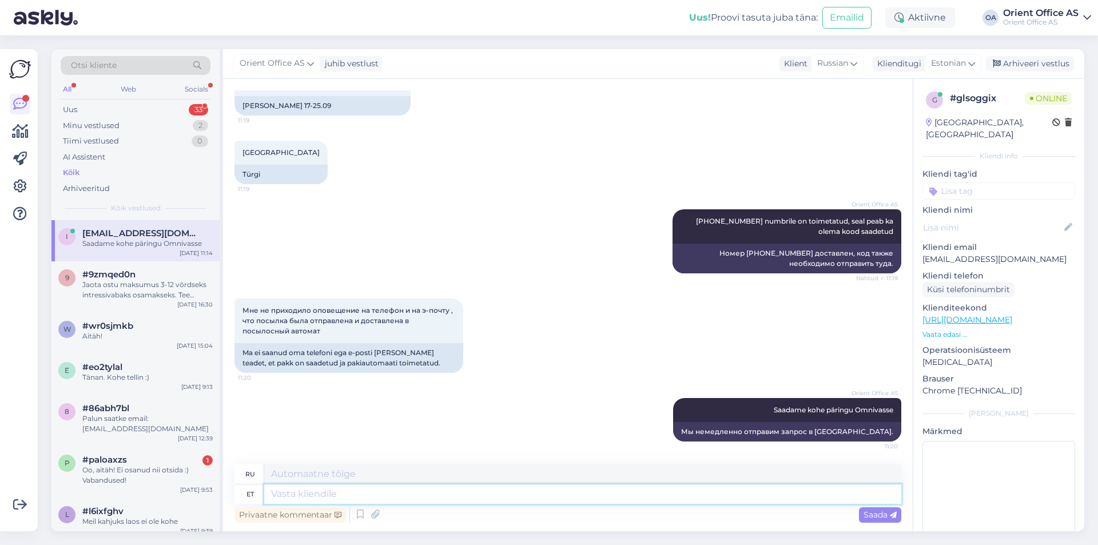
click at [333, 502] on textarea at bounding box center [582, 493] width 637 height 19
type textarea "Saatsime O"
type textarea "Мы отправили"
type textarea "Saatsime Omnivasse p"
type textarea "Мы отправили в [GEOGRAPHIC_DATA]"
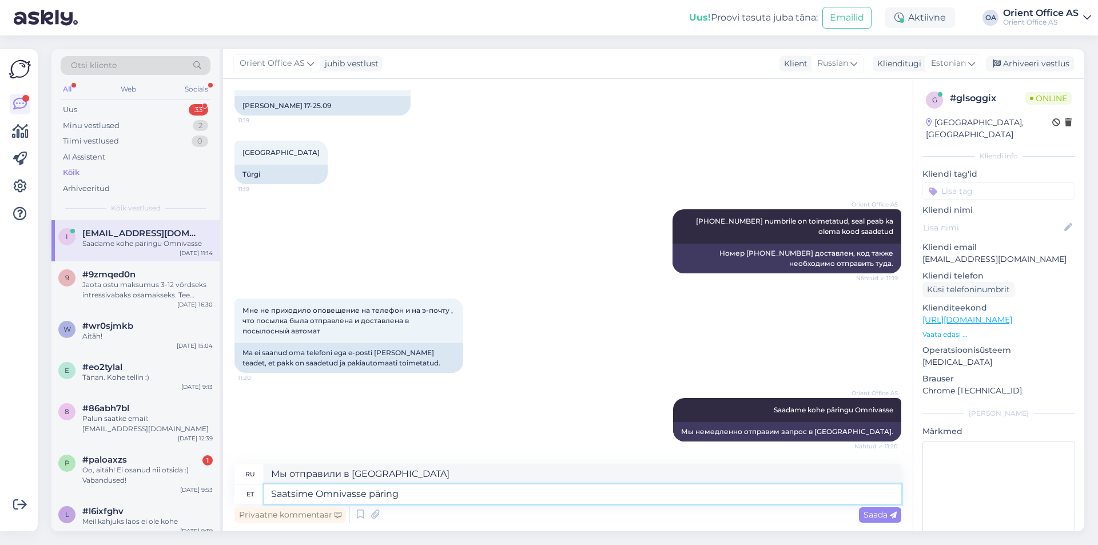
type textarea "Saatsime Omnivasse päring"
type textarea "Мы отправили запрос в [GEOGRAPHIC_DATA]."
type textarea "Saatsime Omnivasse päringu ja"
type textarea "Мы отправили запрос в [GEOGRAPHIC_DATA]"
type textarea "Saatsime Omnivasse päringu ja oota"
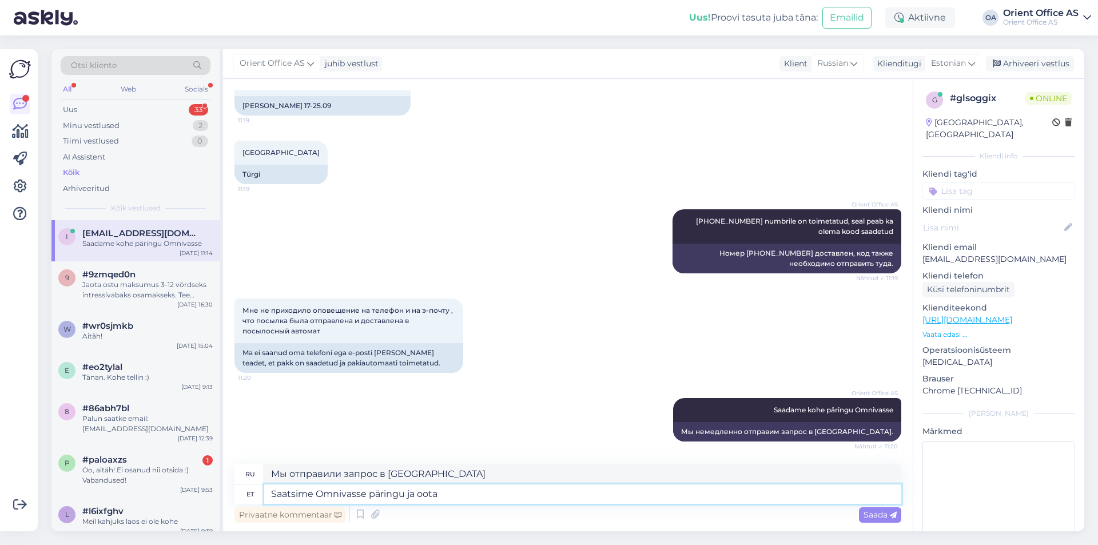
type textarea "Мы отправили запрос в [GEOGRAPHIC_DATA] и"
type textarea "Saatsime Omnivasse päringu ja ootame vas"
type textarea "Мы отправили запрос в [GEOGRAPHIC_DATA] и ждем."
type textarea "Saatsime Omnivasse päringu ja ootame vastust."
type textarea "Мы отправили запрос в [GEOGRAPHIC_DATA] и ждем ответа."
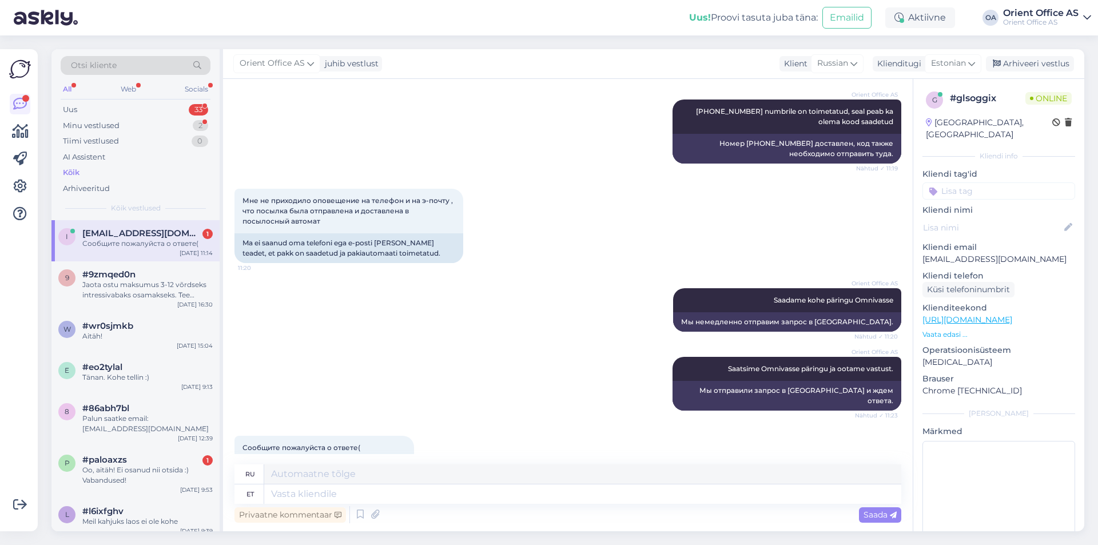
scroll to position [3160, 0]
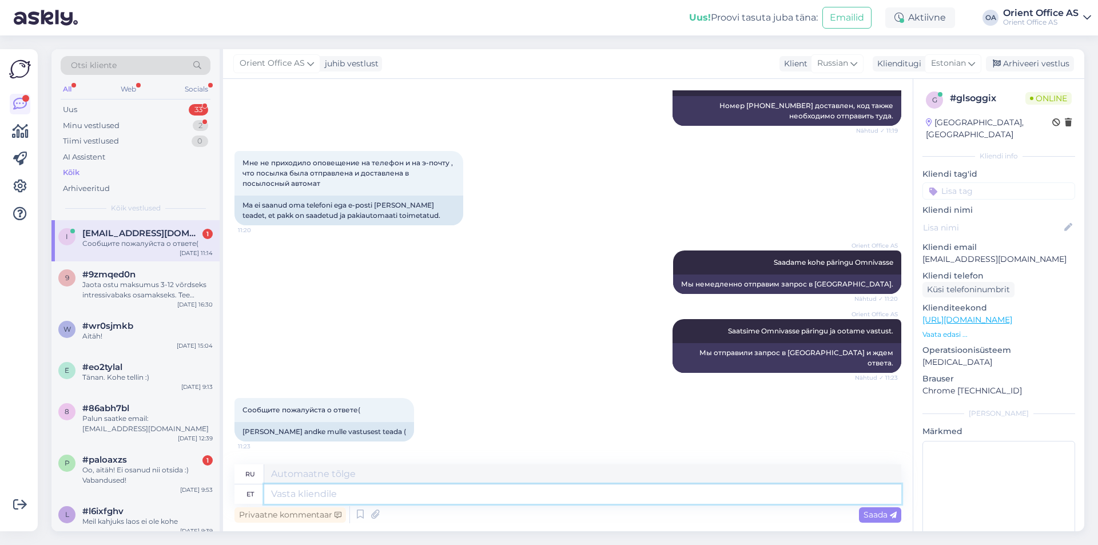
click at [334, 496] on textarea at bounding box center [582, 493] width 637 height 19
type textarea "H"
type textarea "Jah i"
type textarea "Да"
type textarea "Jah ikka!"
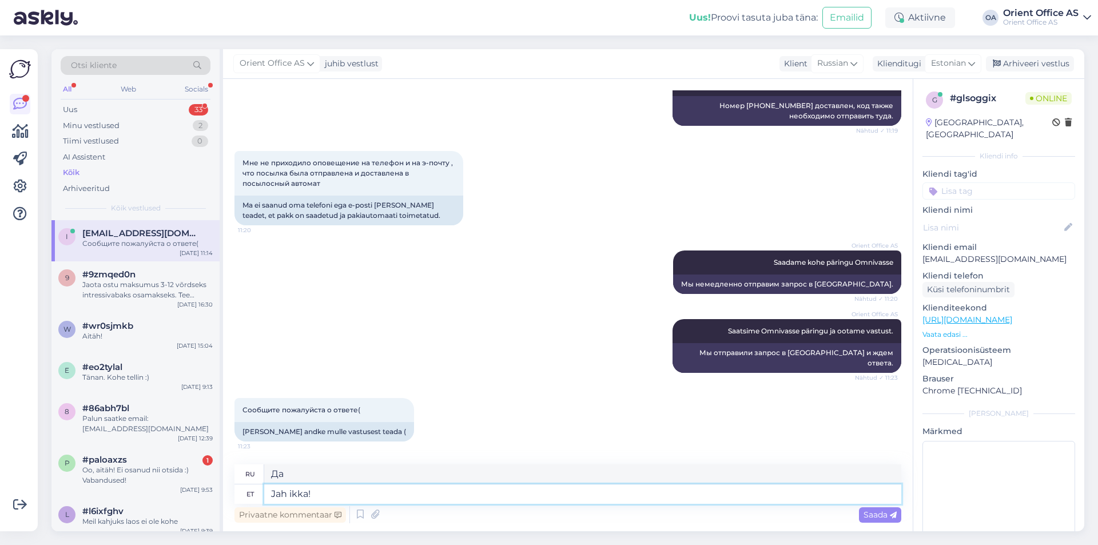
type textarea "Да, действительно!"
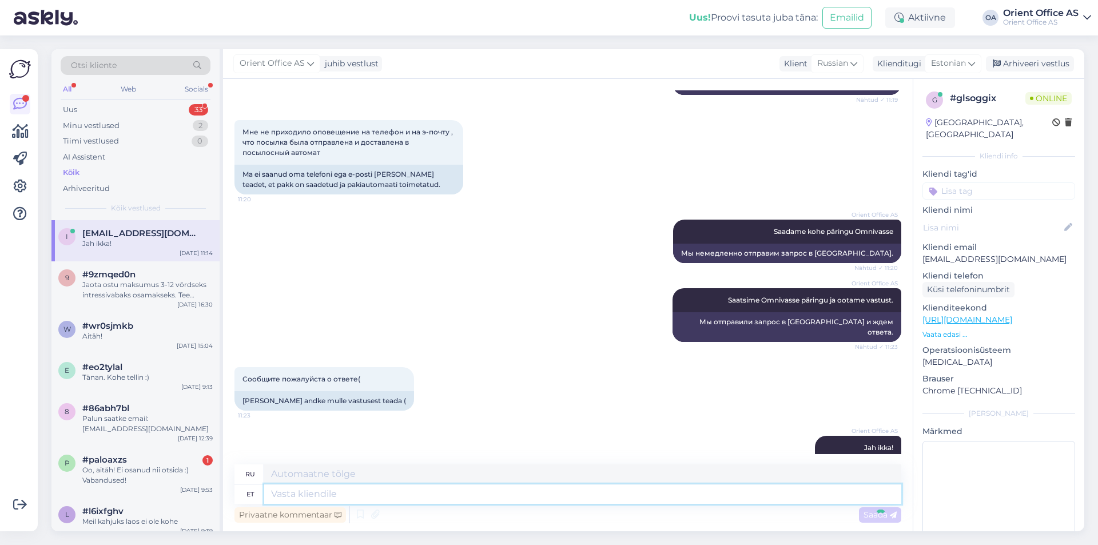
scroll to position [3229, 0]
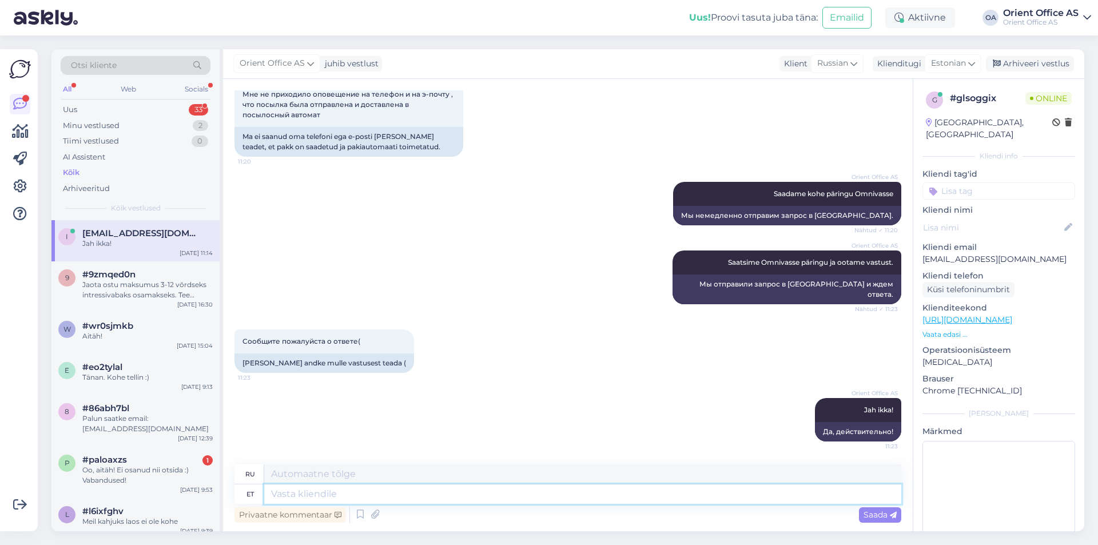
click at [415, 491] on textarea at bounding box center [582, 493] width 637 height 19
type textarea "Head p"
type textarea "Хороший"
type textarea "Head puhkust!"
type textarea "Хорошего вам отпуска!"
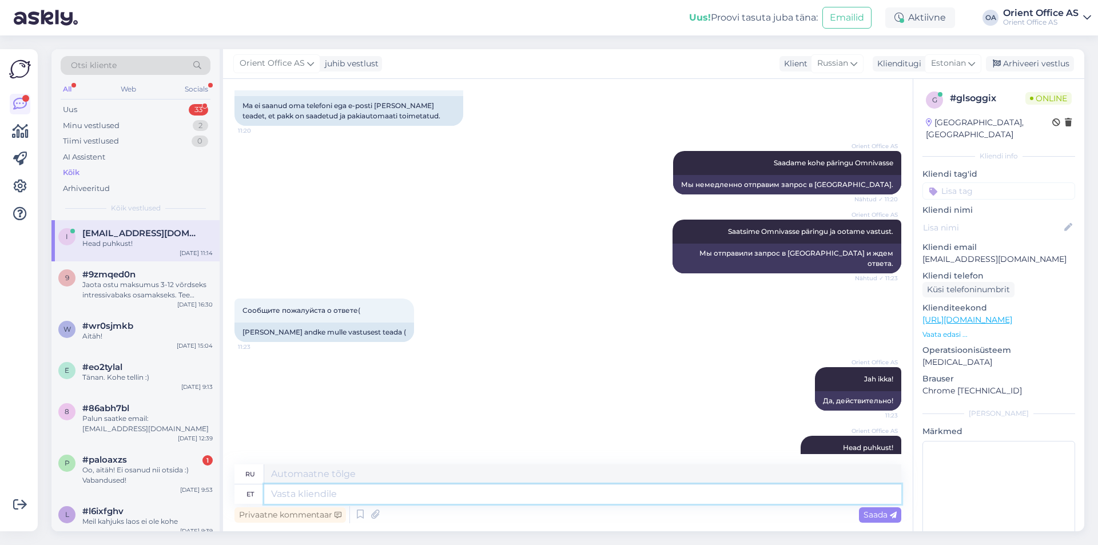
scroll to position [3298, 0]
